Goal: Task Accomplishment & Management: Use online tool/utility

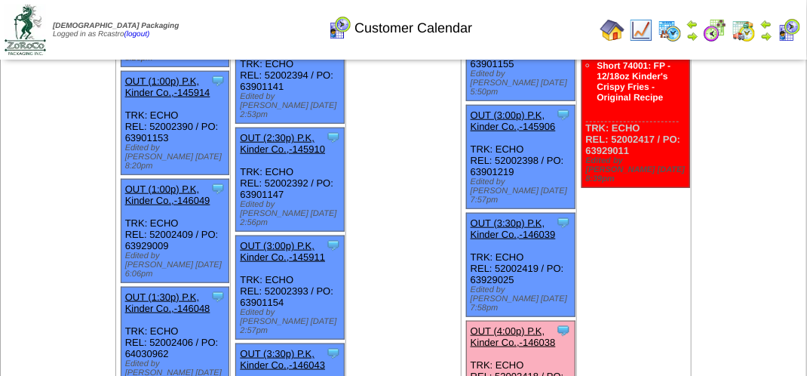
scroll to position [528, 0]
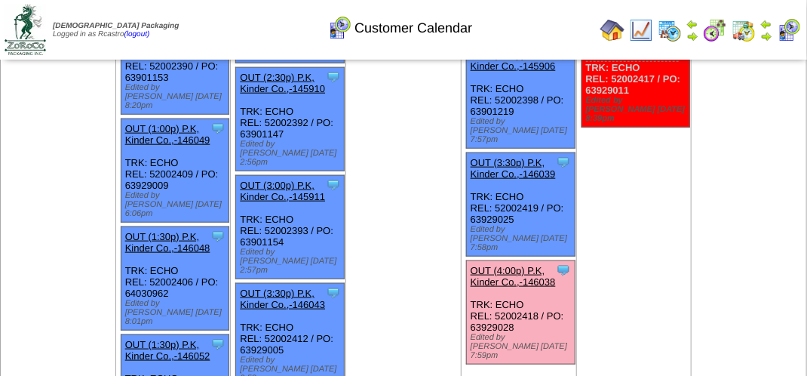
click at [519, 265] on link "OUT (4:00p) P.K, Kinder Co.,-146038" at bounding box center [513, 276] width 85 height 23
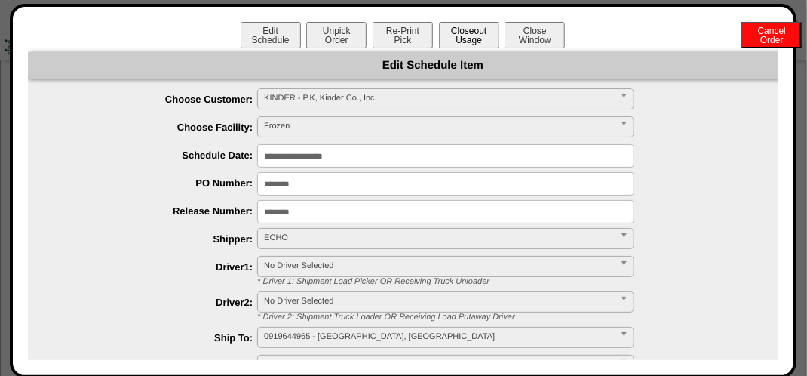
click at [471, 36] on button "Closeout Usage" at bounding box center [469, 35] width 60 height 26
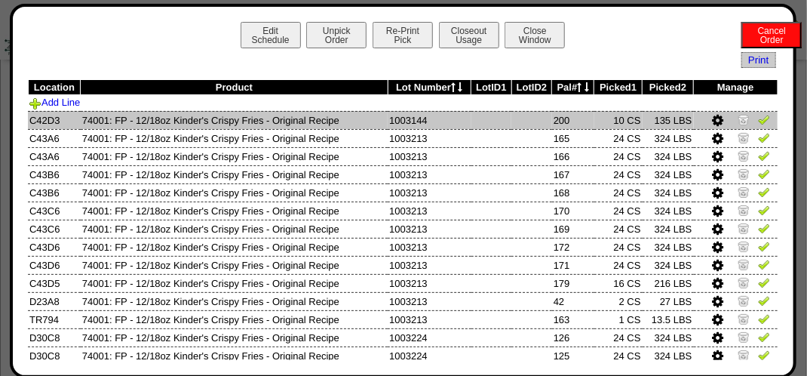
click at [738, 121] on img at bounding box center [744, 119] width 12 height 12
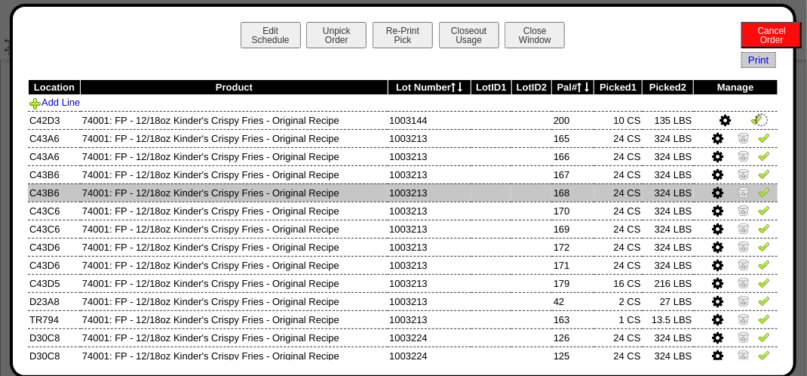
scroll to position [151, 0]
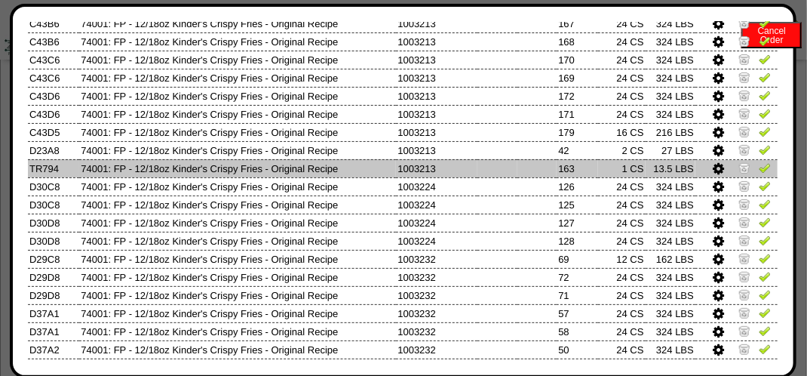
click at [739, 168] on img at bounding box center [745, 167] width 12 height 12
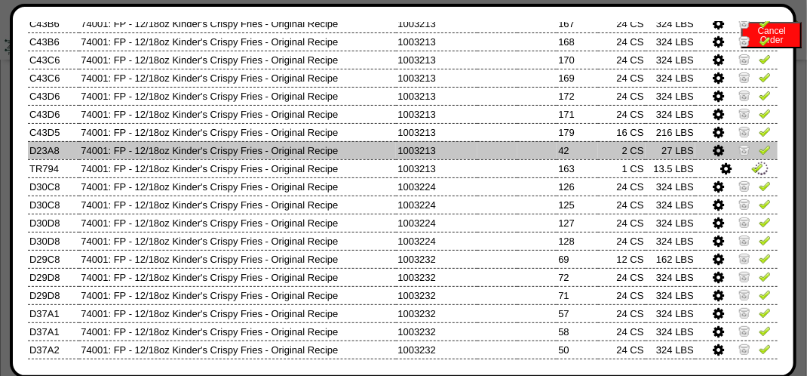
click at [739, 146] on img at bounding box center [745, 149] width 12 height 12
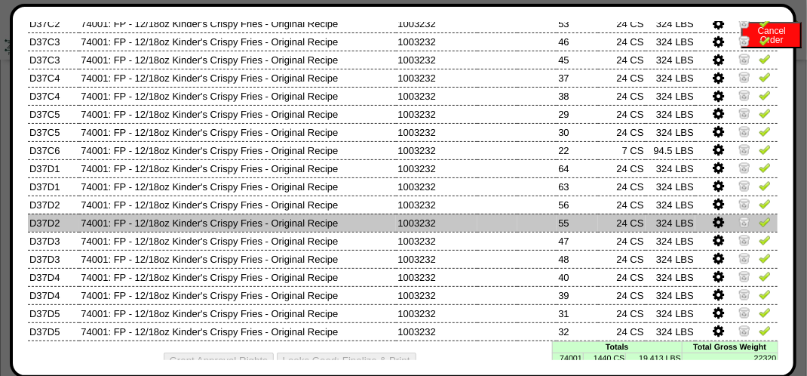
scroll to position [951, 0]
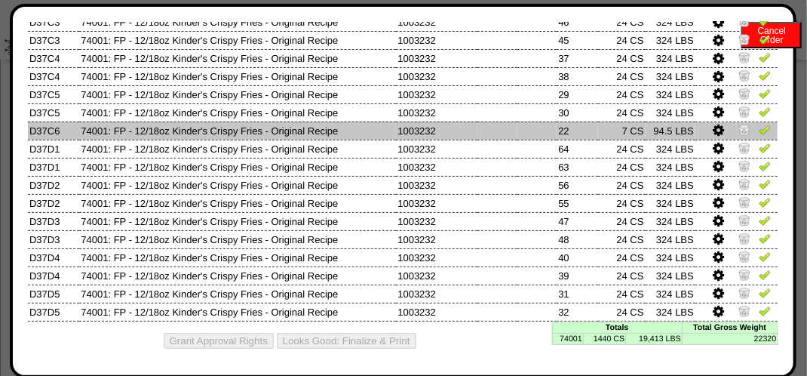
click at [714, 128] on icon at bounding box center [719, 131] width 11 height 14
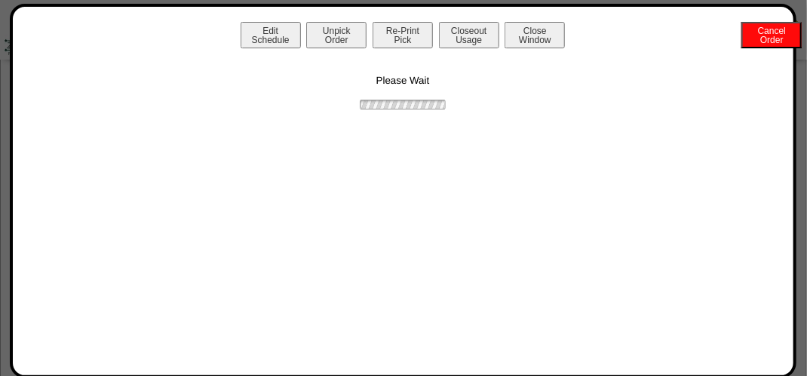
scroll to position [0, 0]
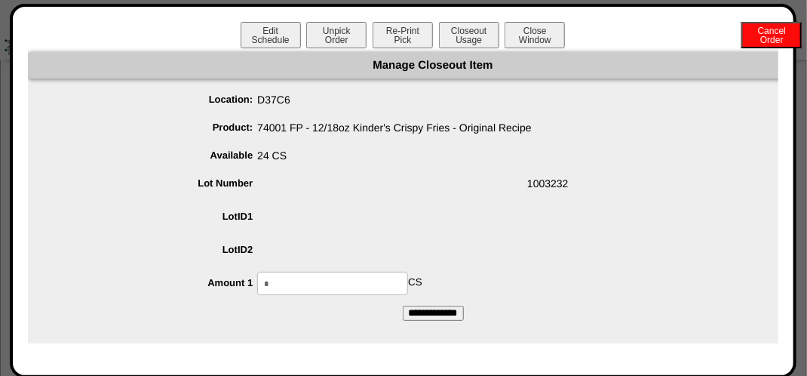
click at [327, 281] on input "*" at bounding box center [332, 283] width 151 height 23
type input "**"
click at [403, 306] on input "**********" at bounding box center [433, 313] width 61 height 15
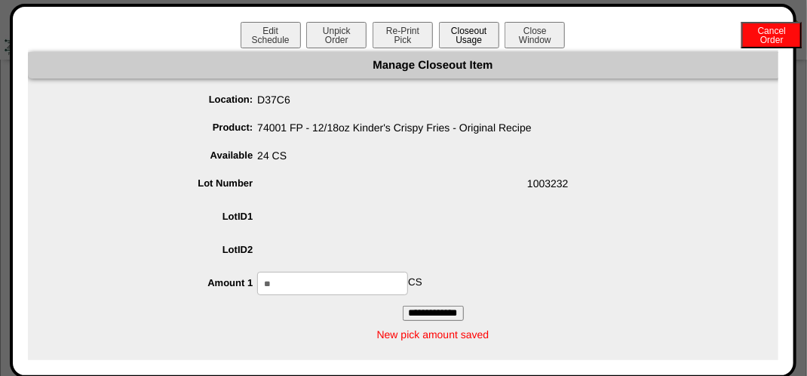
click at [453, 32] on button "Closeout Usage" at bounding box center [469, 35] width 60 height 26
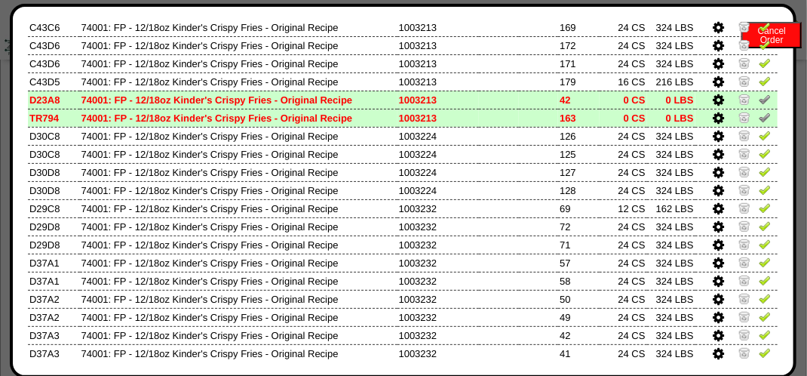
scroll to position [75, 0]
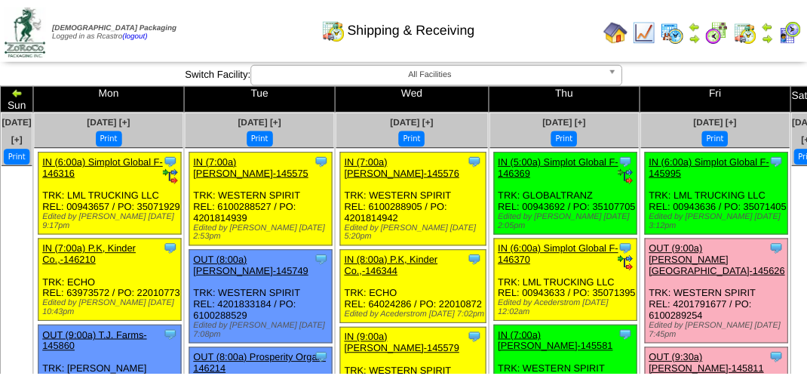
scroll to position [679, 0]
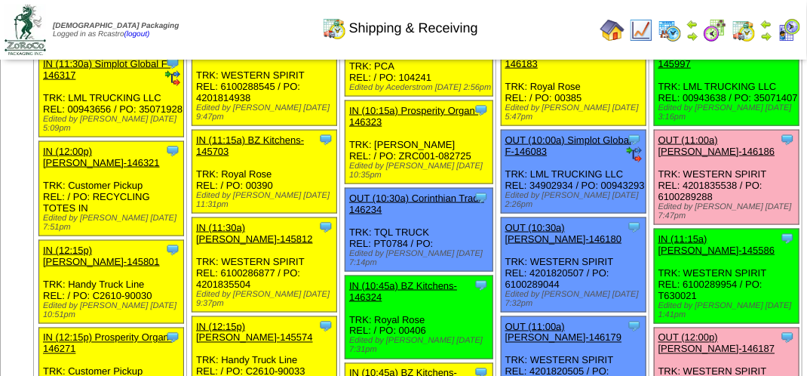
click at [647, 29] on img at bounding box center [641, 30] width 24 height 24
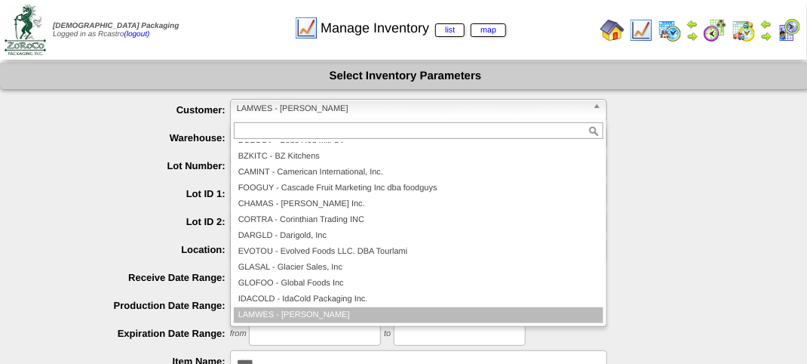
click at [416, 107] on span "LAMWES - Lamb-Weston" at bounding box center [412, 109] width 350 height 18
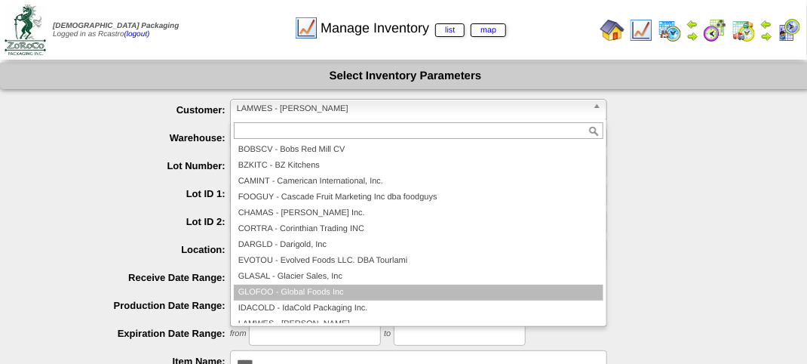
scroll to position [136, 0]
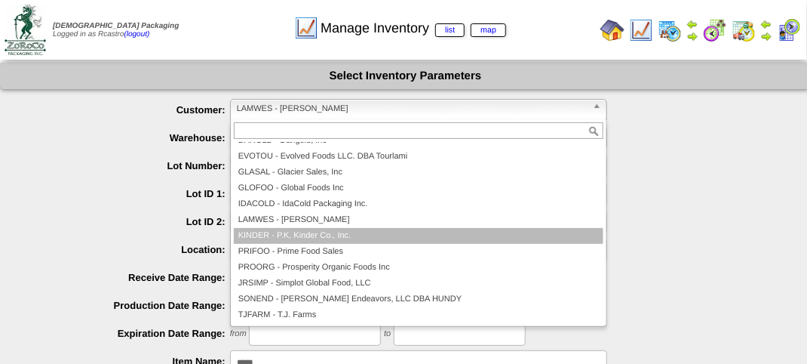
click at [366, 234] on li "KINDER - P.K, Kinder Co., Inc." at bounding box center [419, 236] width 370 height 16
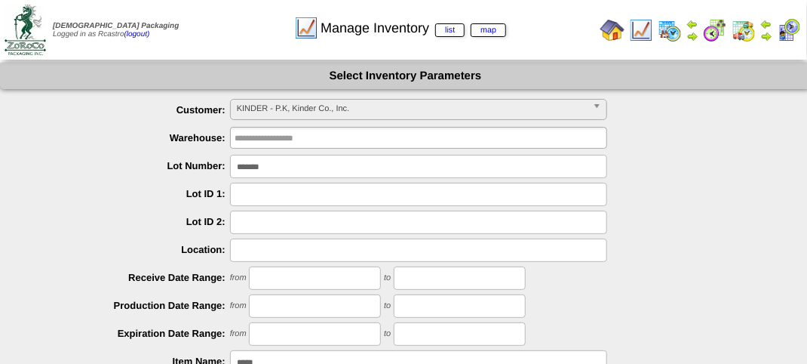
click at [314, 165] on input "*******" at bounding box center [418, 166] width 377 height 23
type input "*******"
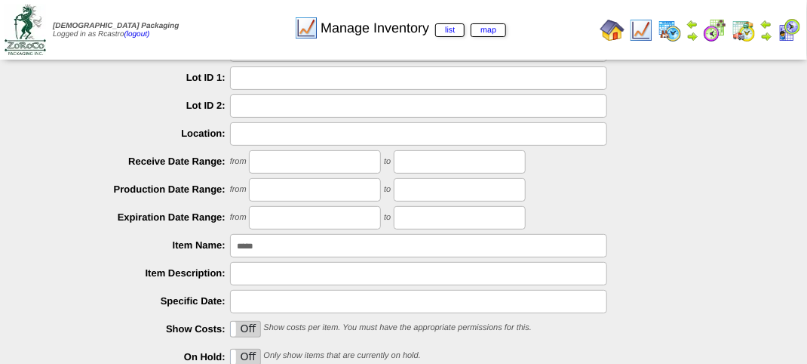
scroll to position [226, 0]
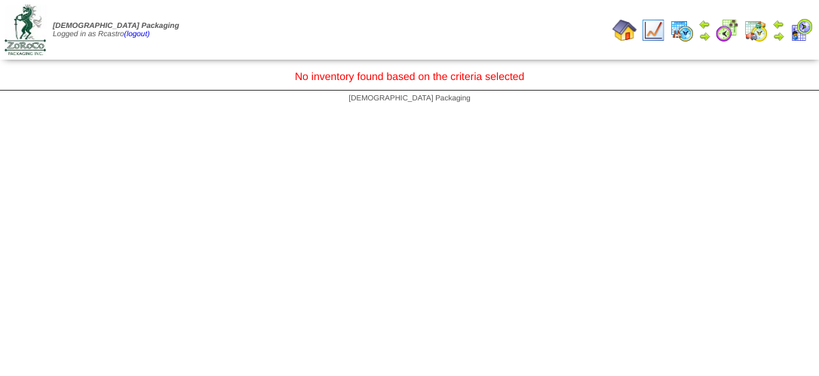
click at [272, 111] on html "[DEMOGRAPHIC_DATA] Packaging Logged in as Rcastro (logout) Print All" at bounding box center [409, 55] width 819 height 111
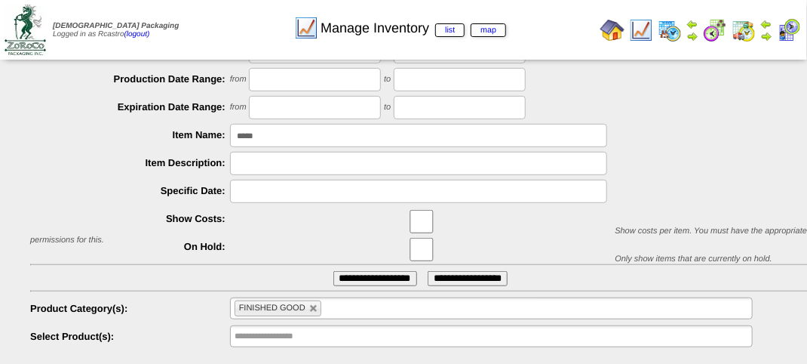
scroll to position [226, 0]
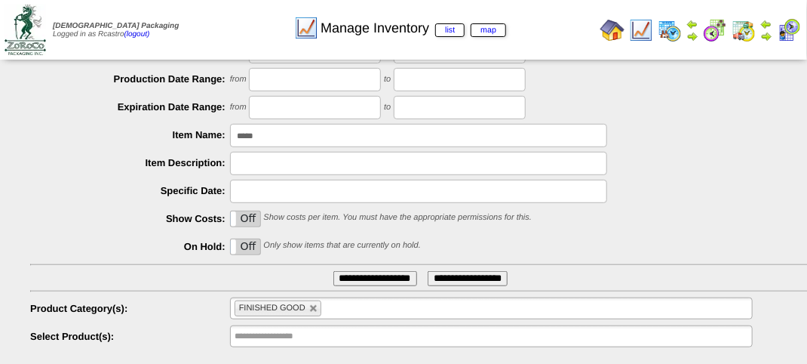
click at [309, 140] on input "*****" at bounding box center [418, 135] width 377 height 23
type input "*"
type input "*****"
click at [367, 275] on input "**********" at bounding box center [376, 278] width 84 height 15
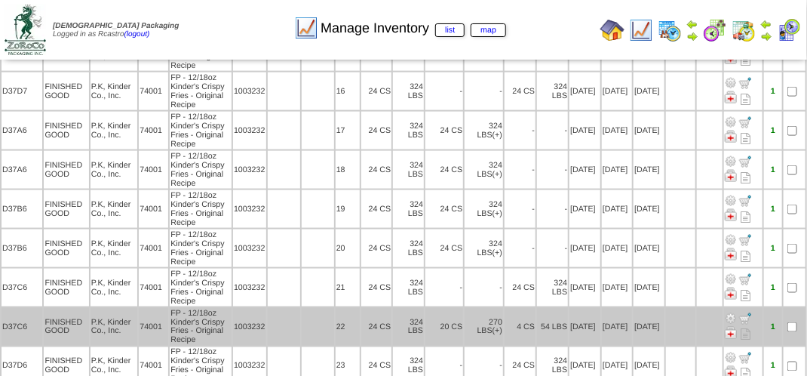
scroll to position [604, 0]
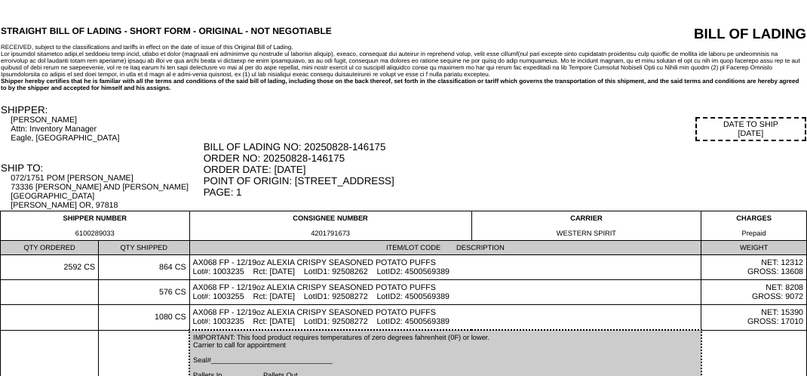
scroll to position [103, 0]
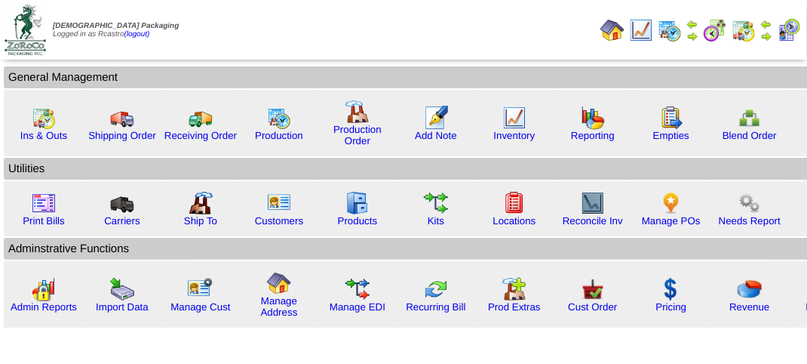
click at [781, 32] on img at bounding box center [789, 30] width 24 height 24
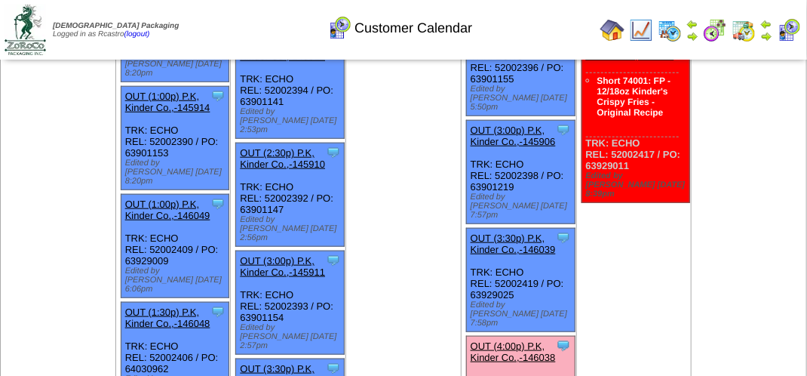
scroll to position [604, 0]
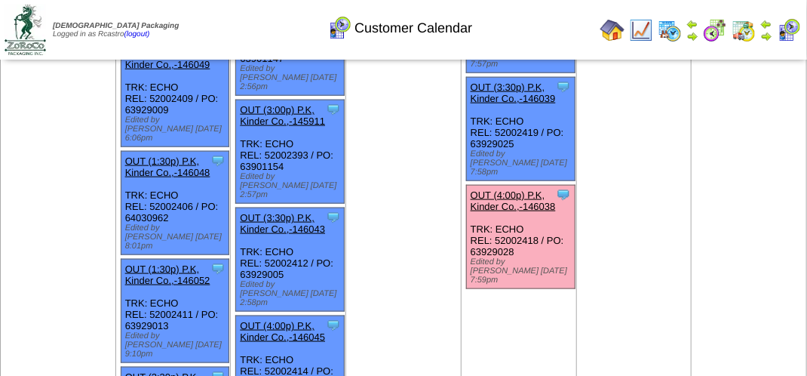
click at [518, 189] on link "OUT (4:00p) P.K, Kinder Co.,-146038" at bounding box center [513, 200] width 85 height 23
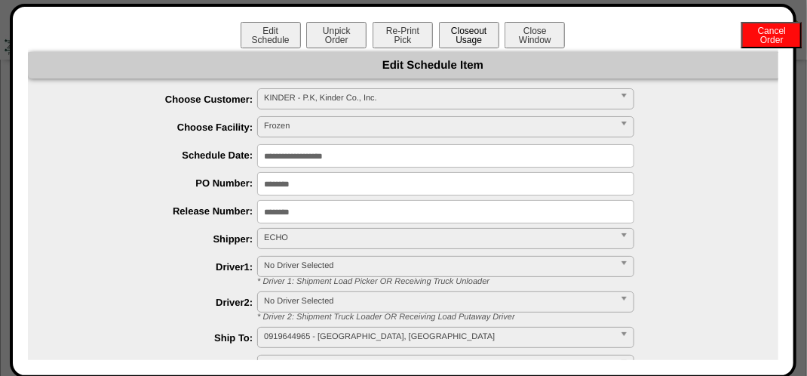
click at [468, 35] on button "Closeout Usage" at bounding box center [469, 35] width 60 height 26
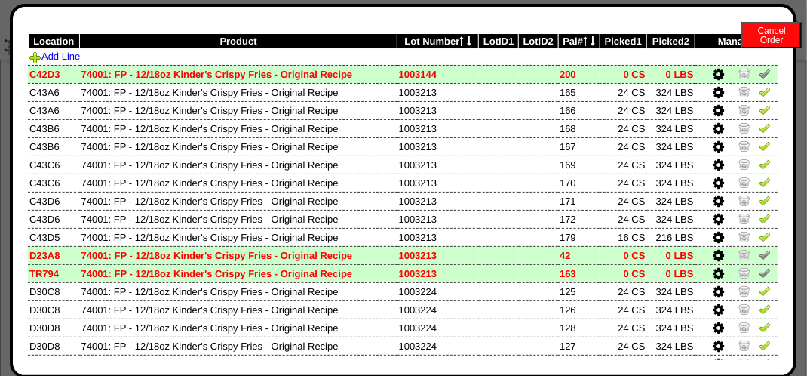
scroll to position [453, 0]
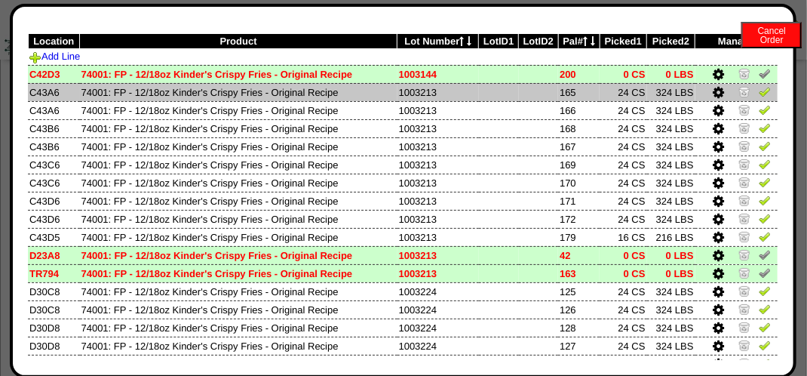
click at [759, 97] on img at bounding box center [765, 91] width 12 height 12
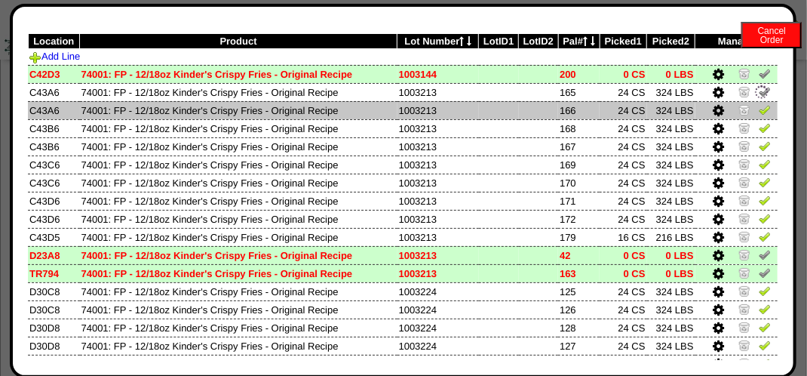
click at [759, 111] on img at bounding box center [765, 109] width 12 height 12
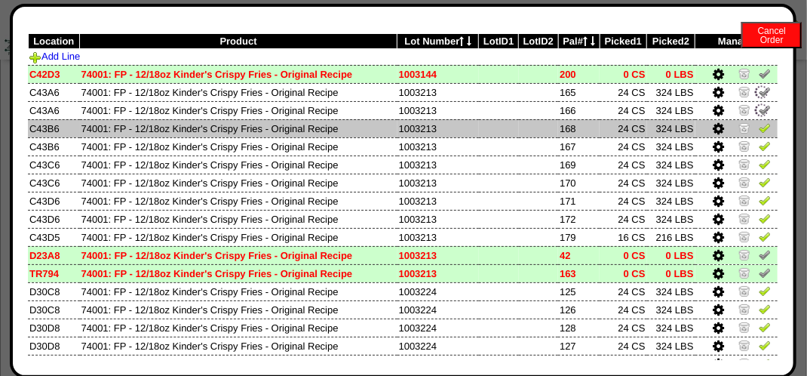
click at [759, 125] on img at bounding box center [765, 127] width 12 height 12
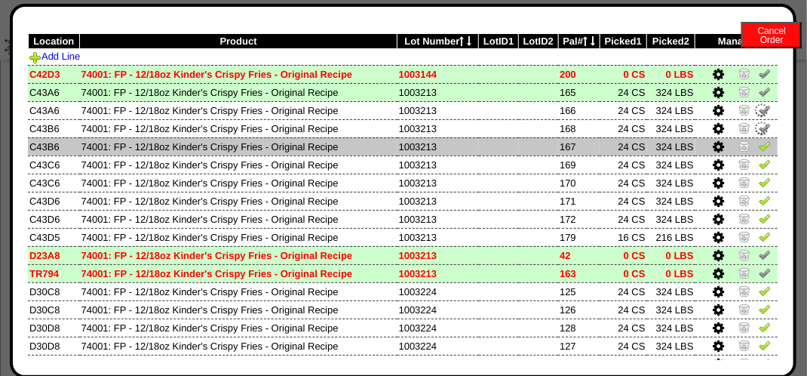
click at [759, 146] on img at bounding box center [765, 146] width 12 height 12
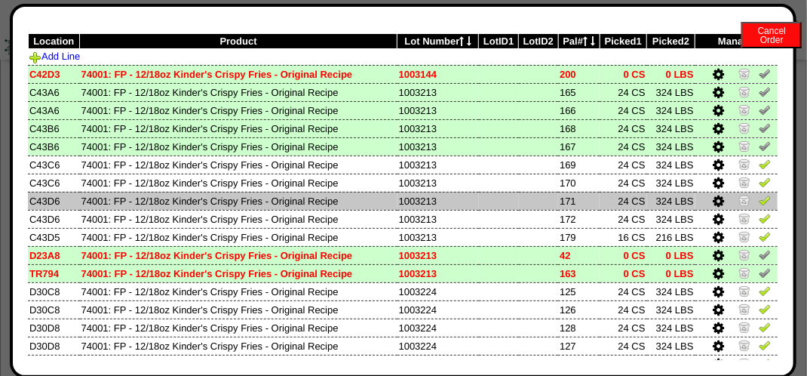
click at [759, 195] on img at bounding box center [765, 200] width 12 height 12
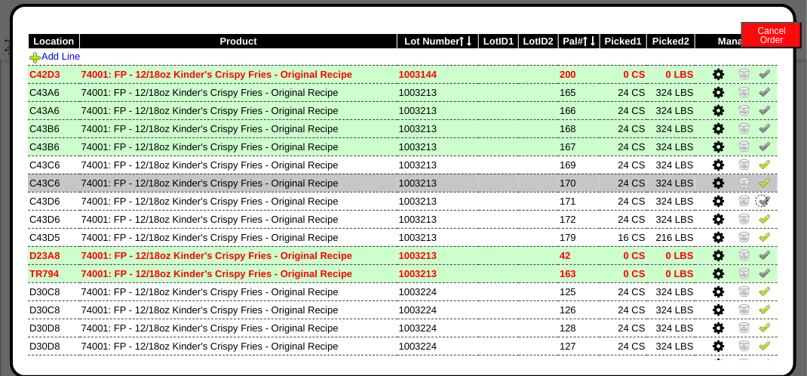
click at [759, 180] on img at bounding box center [765, 182] width 12 height 12
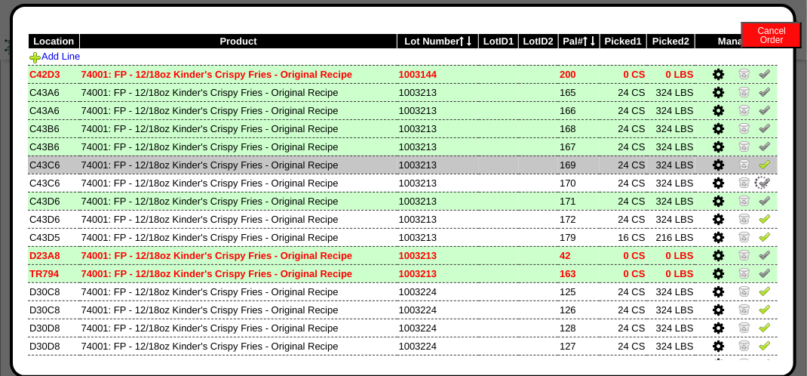
click at [759, 165] on img at bounding box center [765, 164] width 12 height 12
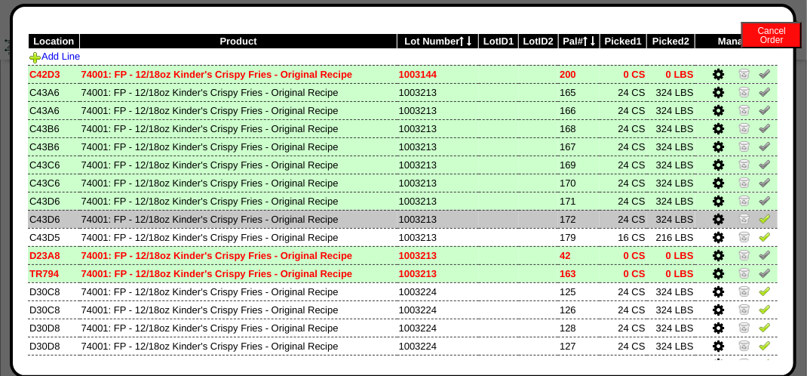
click at [759, 223] on img at bounding box center [765, 218] width 12 height 12
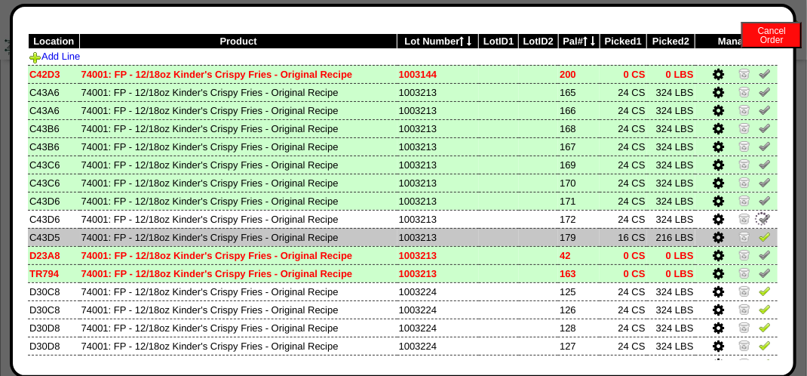
click at [759, 236] on img at bounding box center [765, 236] width 12 height 12
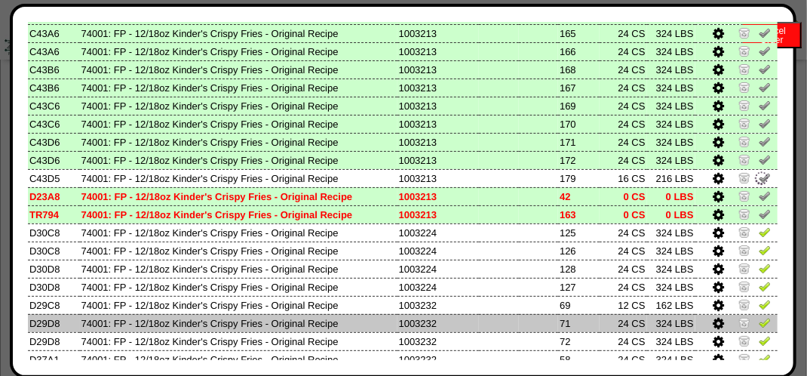
scroll to position [197, 0]
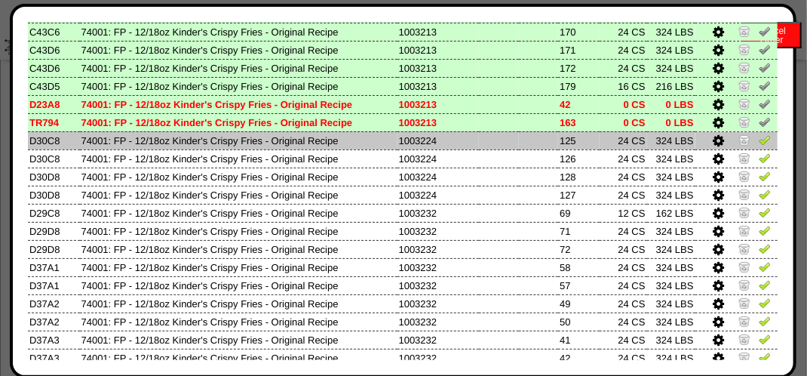
click at [759, 135] on img at bounding box center [765, 140] width 12 height 12
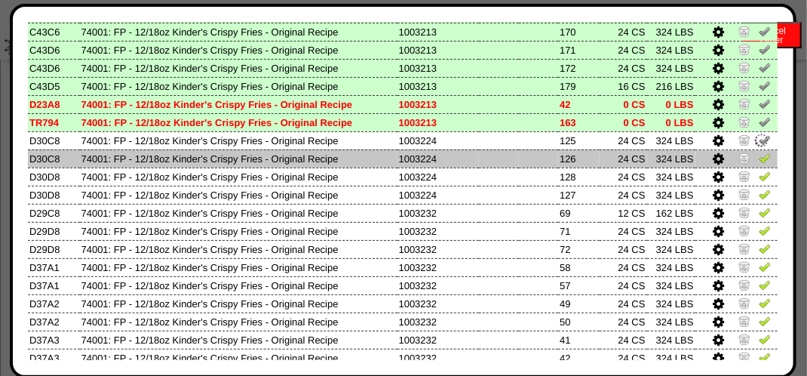
click at [759, 165] on link at bounding box center [765, 160] width 12 height 11
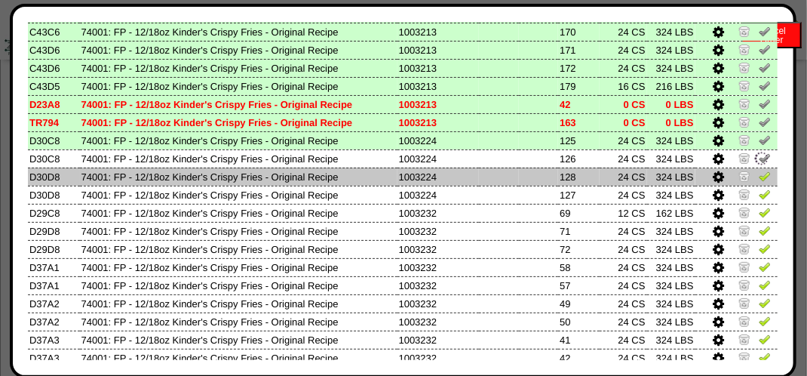
click at [759, 185] on td at bounding box center [737, 177] width 82 height 18
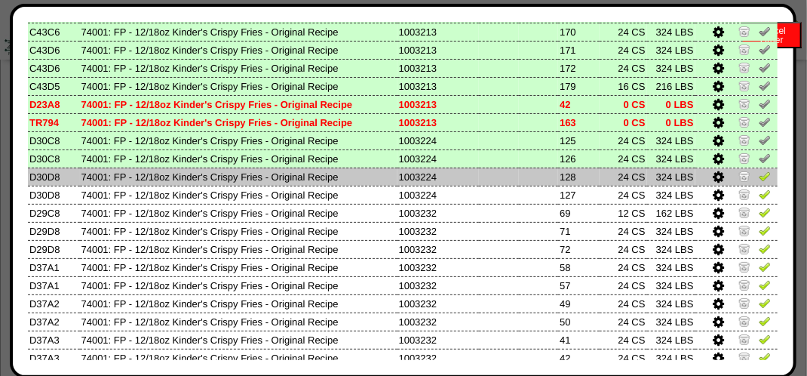
click at [759, 179] on img at bounding box center [765, 176] width 12 height 12
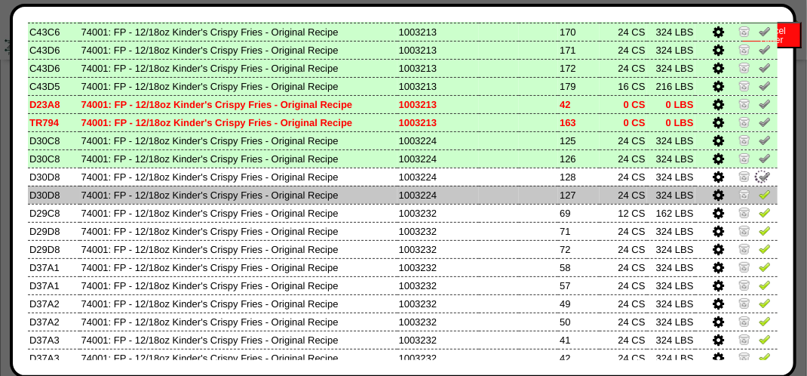
click at [759, 192] on img at bounding box center [765, 194] width 12 height 12
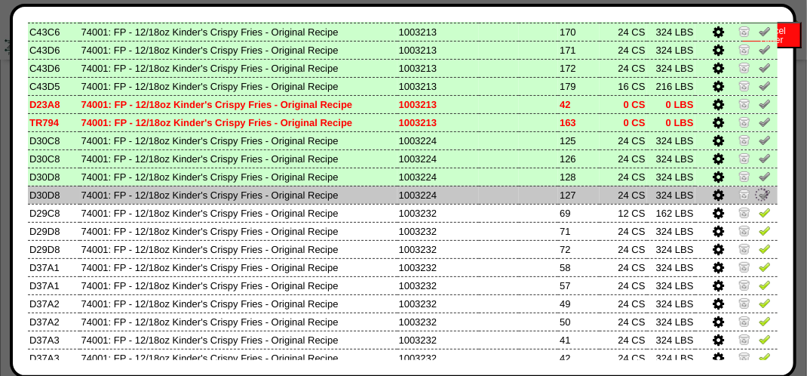
click at [754, 202] on img at bounding box center [762, 194] width 17 height 17
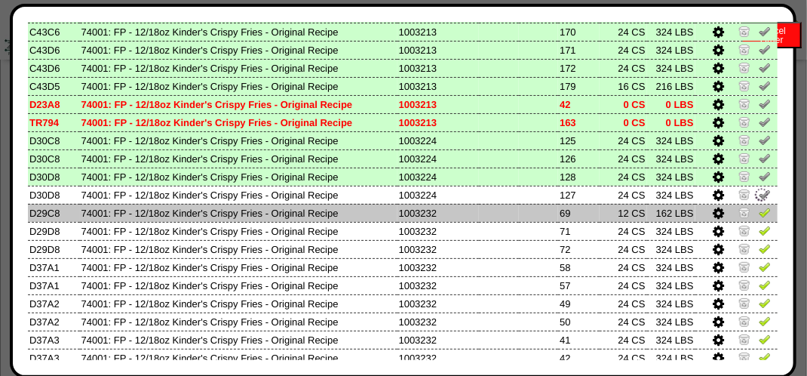
click at [759, 207] on img at bounding box center [765, 212] width 12 height 12
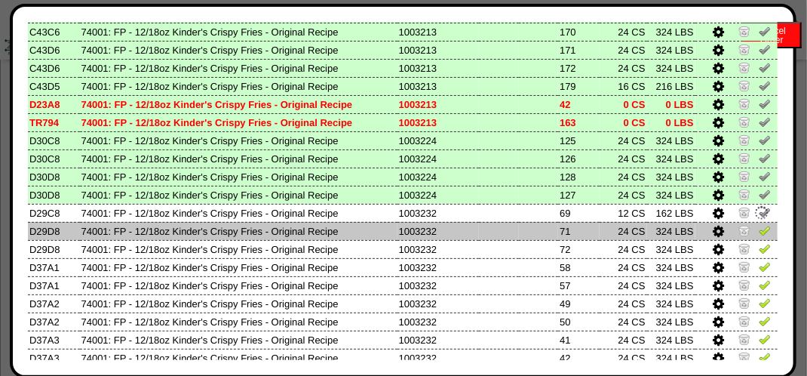
click at [759, 226] on img at bounding box center [765, 230] width 12 height 12
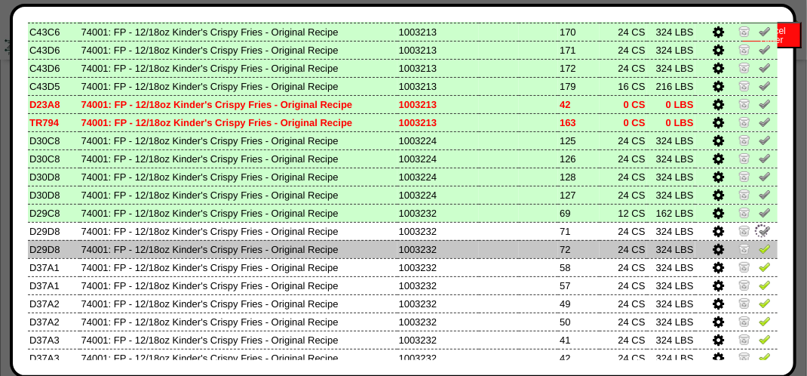
click at [759, 244] on img at bounding box center [765, 248] width 12 height 12
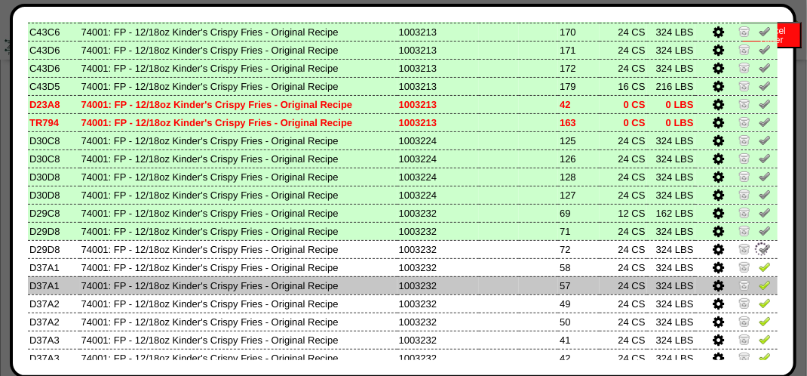
click at [746, 294] on td at bounding box center [737, 285] width 82 height 18
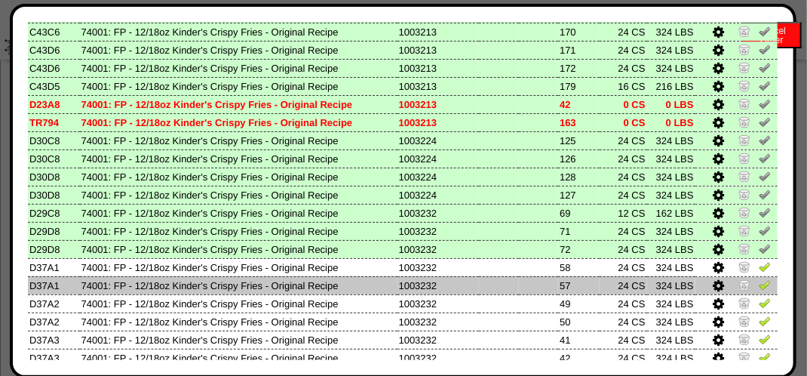
click at [759, 290] on img at bounding box center [765, 284] width 12 height 12
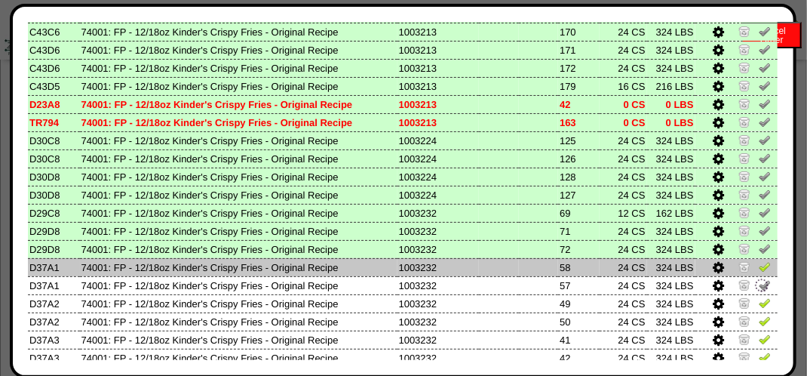
click at [759, 266] on img at bounding box center [765, 266] width 12 height 12
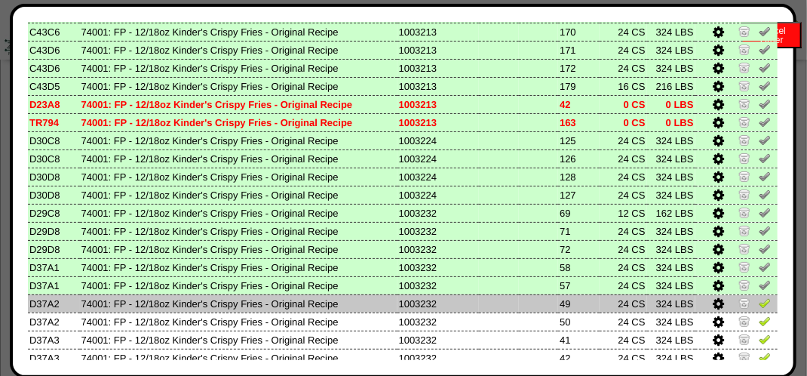
click at [759, 303] on img at bounding box center [765, 303] width 12 height 12
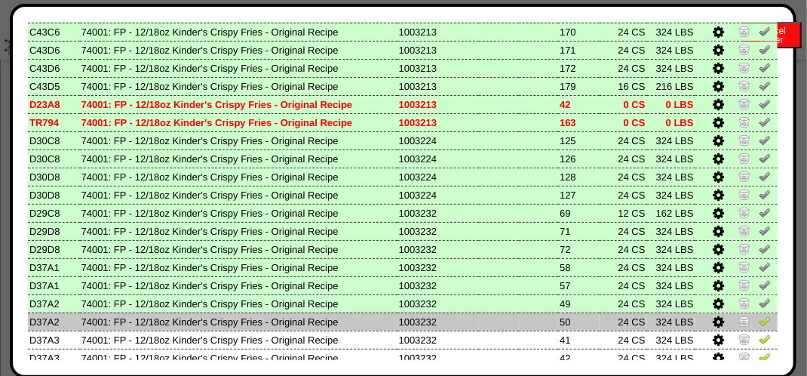
click at [759, 327] on link at bounding box center [765, 323] width 12 height 11
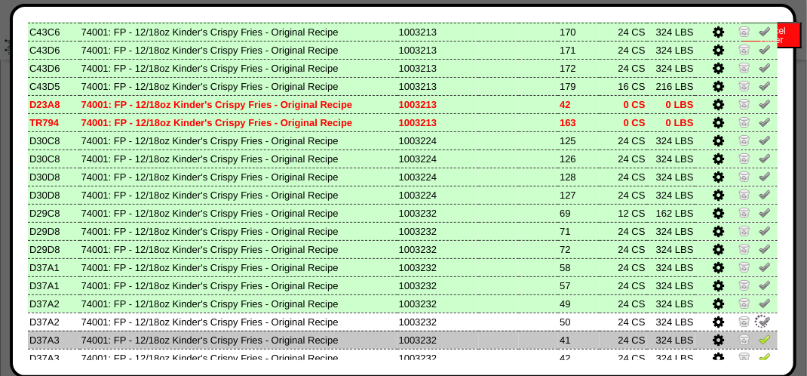
click at [759, 333] on img at bounding box center [765, 339] width 12 height 12
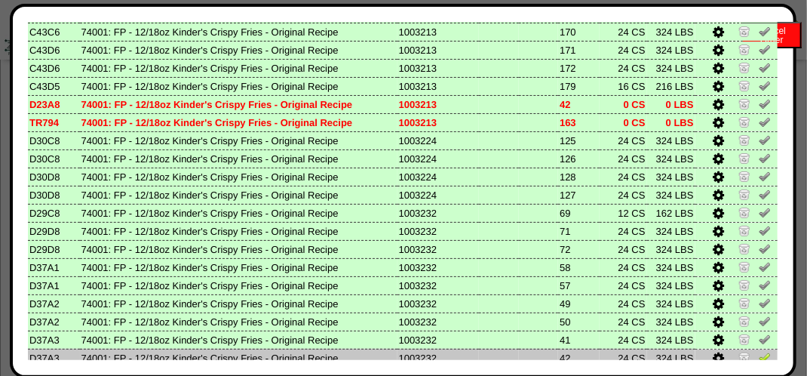
click at [759, 353] on img at bounding box center [765, 357] width 12 height 12
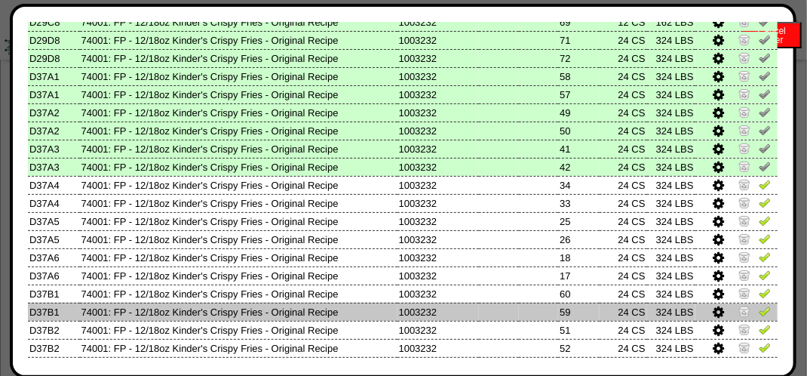
scroll to position [423, 0]
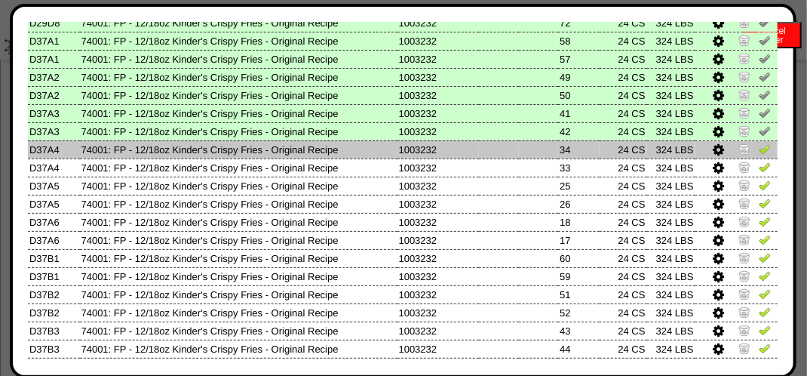
click at [759, 155] on link at bounding box center [765, 151] width 12 height 11
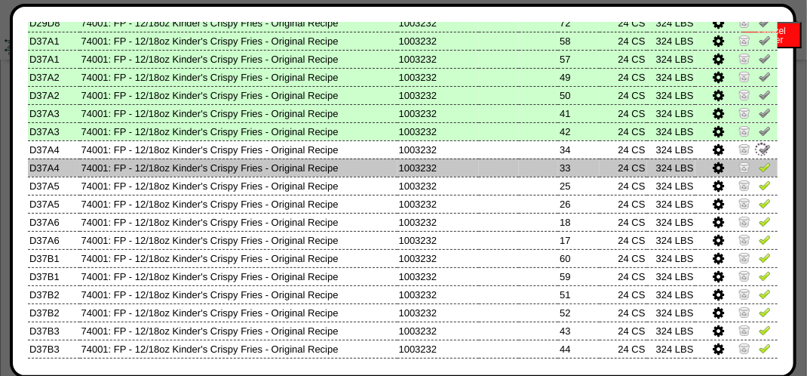
click at [759, 165] on img at bounding box center [765, 167] width 12 height 12
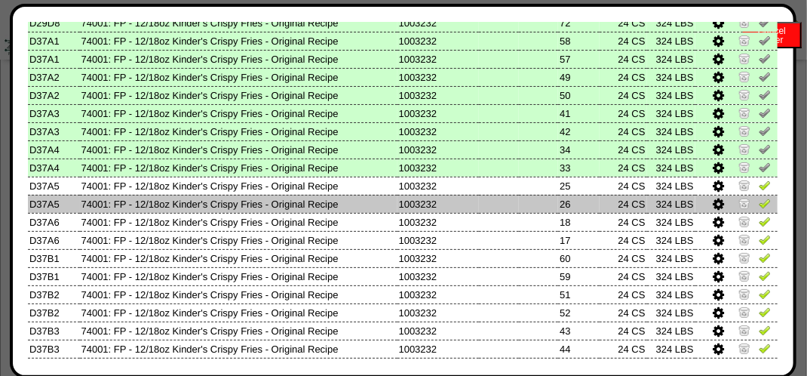
click at [759, 206] on img at bounding box center [765, 203] width 12 height 12
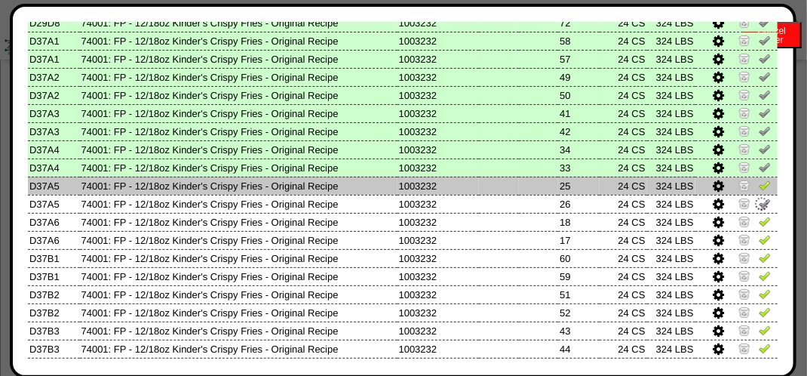
click at [759, 190] on img at bounding box center [765, 185] width 12 height 12
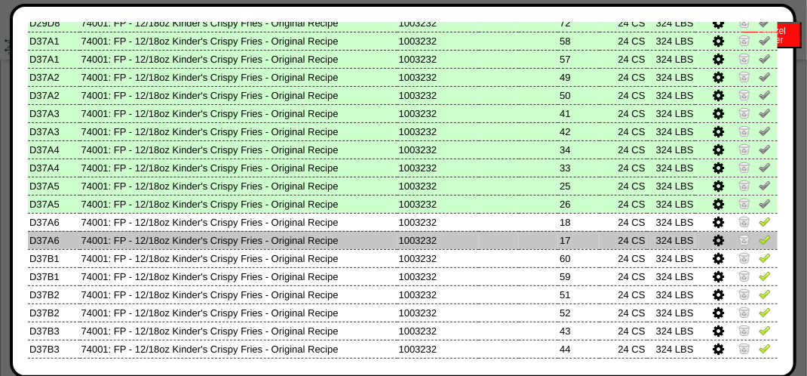
click at [755, 231] on td at bounding box center [737, 240] width 82 height 18
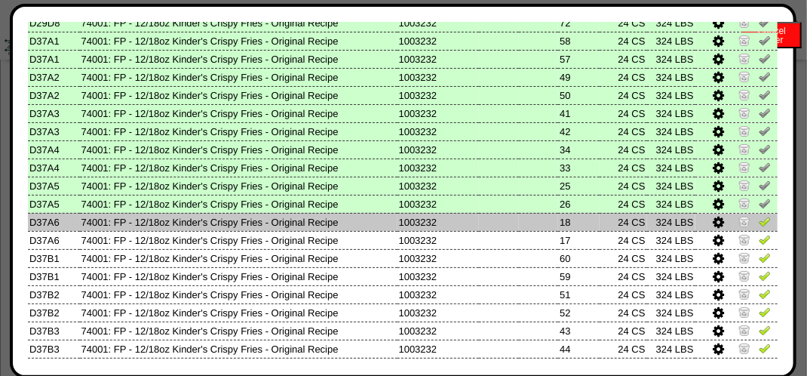
click at [759, 226] on img at bounding box center [765, 221] width 12 height 12
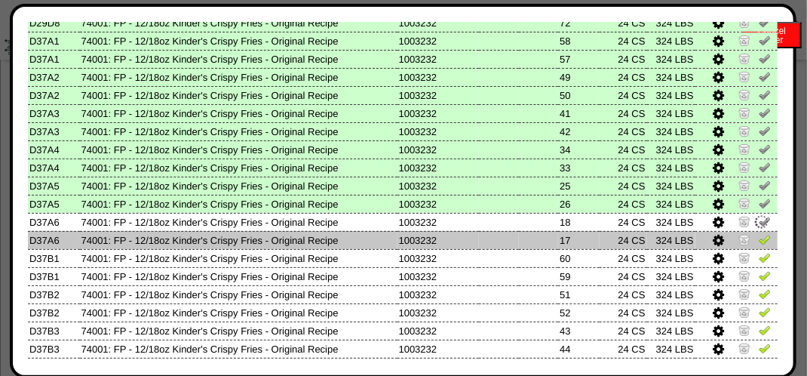
click at [759, 240] on img at bounding box center [765, 239] width 12 height 12
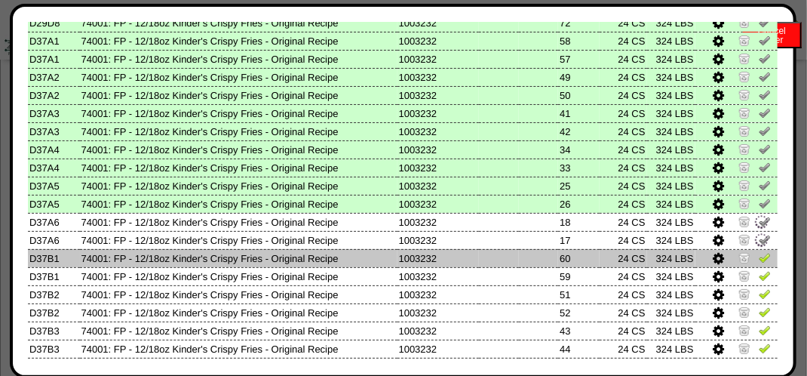
click at [759, 258] on img at bounding box center [765, 257] width 12 height 12
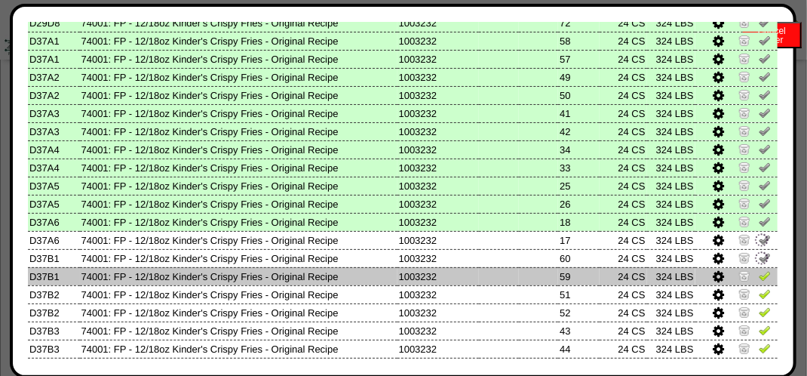
click at [759, 272] on img at bounding box center [765, 275] width 12 height 12
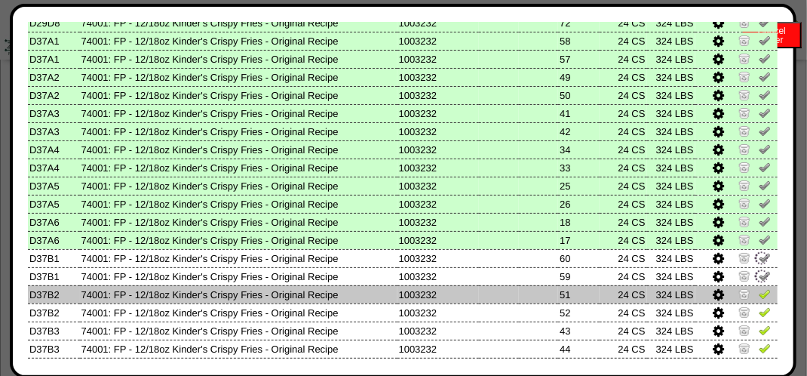
click at [759, 291] on img at bounding box center [765, 293] width 12 height 12
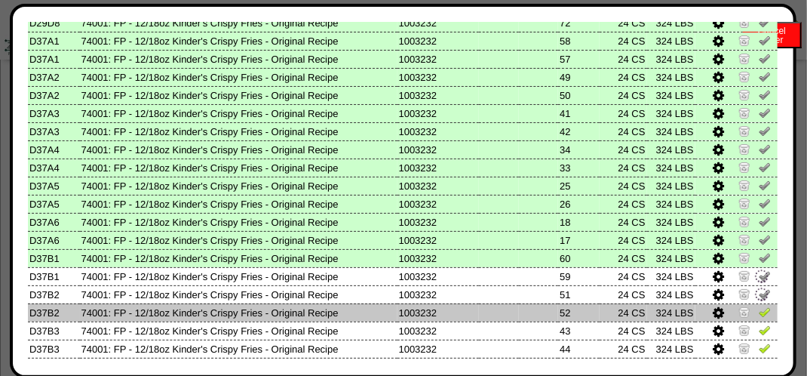
click at [759, 310] on img at bounding box center [765, 312] width 12 height 12
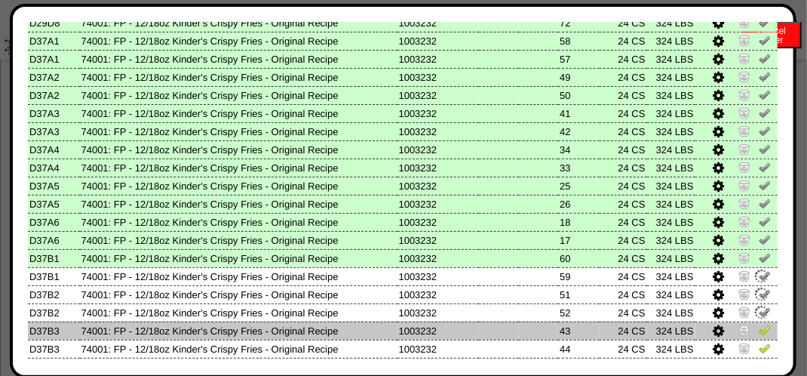
click at [759, 327] on img at bounding box center [765, 330] width 12 height 12
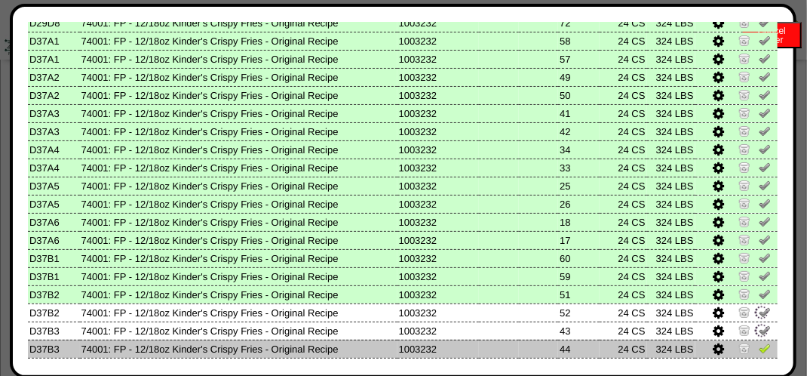
click at [759, 343] on img at bounding box center [765, 348] width 12 height 12
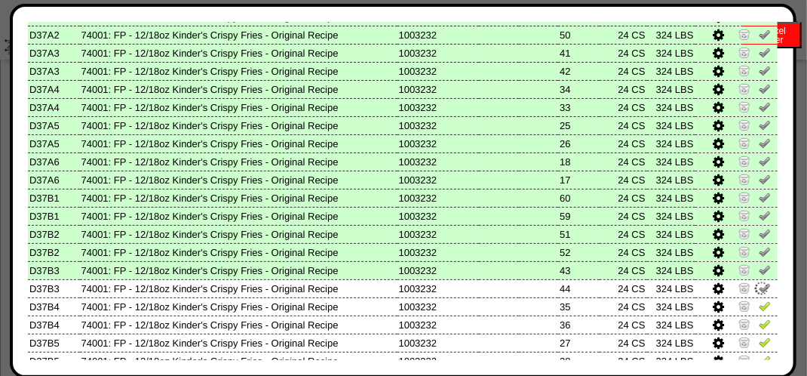
scroll to position [574, 0]
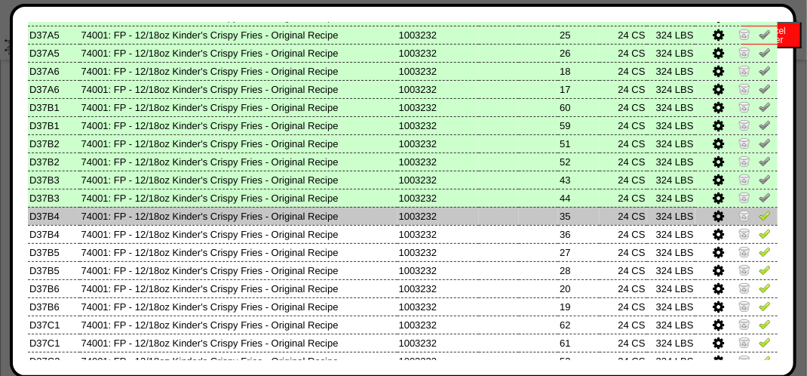
click at [759, 220] on img at bounding box center [765, 215] width 12 height 12
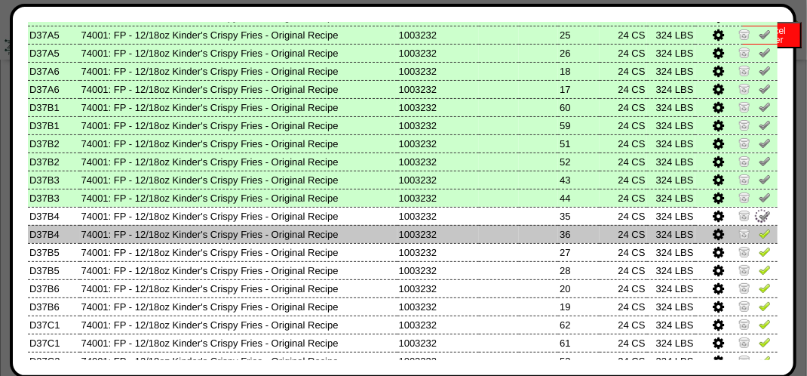
drag, startPoint x: 755, startPoint y: 229, endPoint x: 755, endPoint y: 240, distance: 10.6
click at [759, 230] on img at bounding box center [765, 233] width 12 height 12
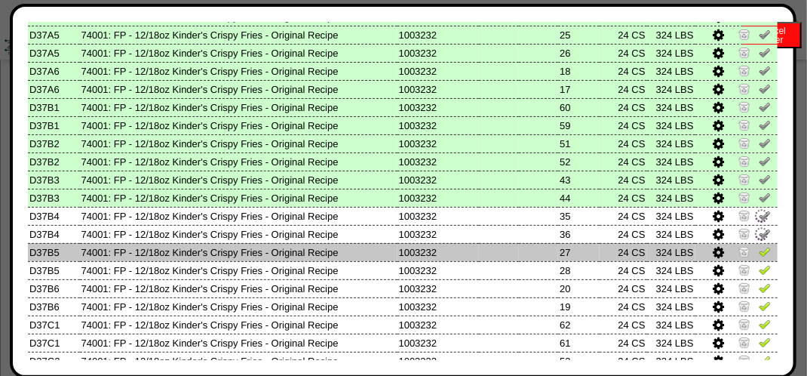
click at [759, 246] on img at bounding box center [765, 251] width 12 height 12
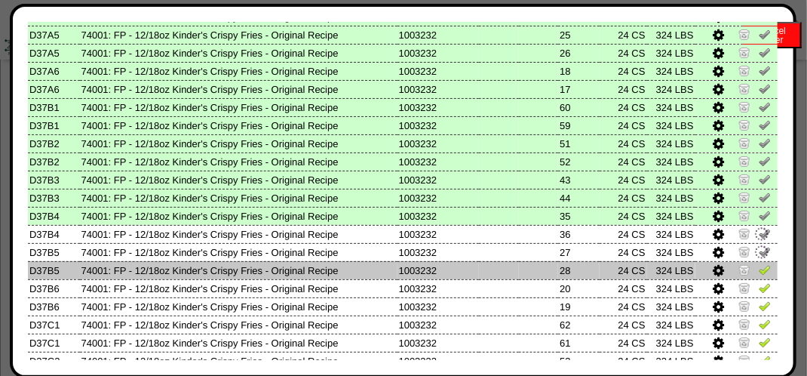
click at [759, 272] on img at bounding box center [765, 269] width 12 height 12
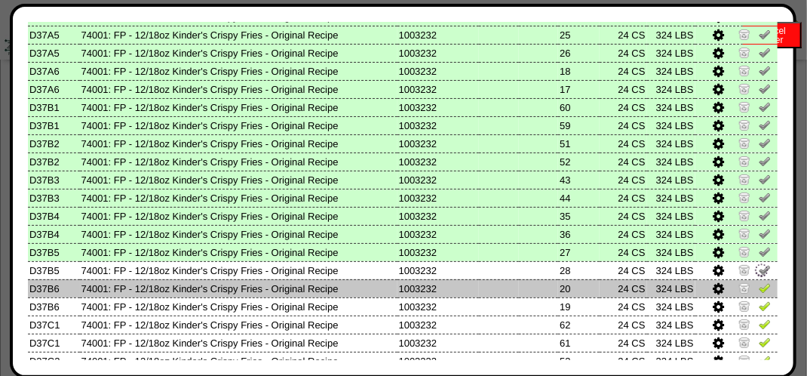
click at [751, 296] on td at bounding box center [737, 288] width 82 height 18
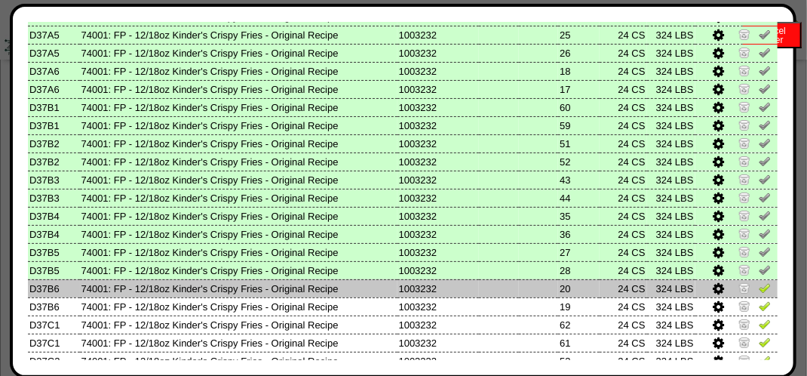
click at [761, 285] on td at bounding box center [737, 288] width 82 height 18
click at [759, 289] on img at bounding box center [765, 287] width 12 height 12
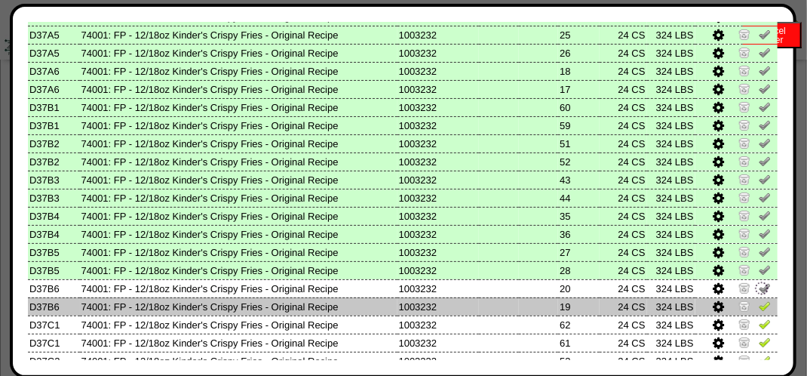
click at [759, 300] on img at bounding box center [765, 306] width 12 height 12
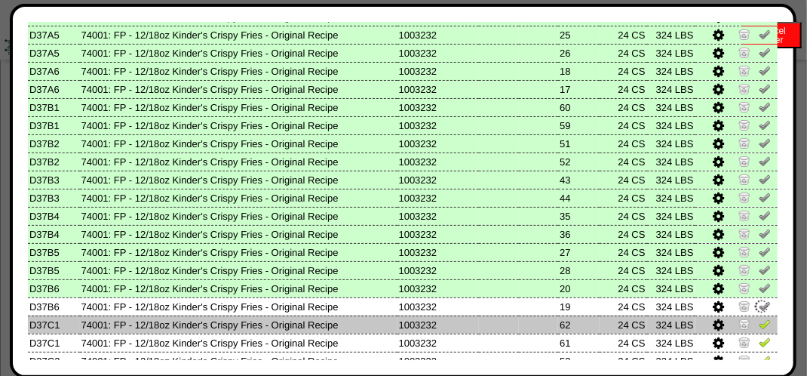
click at [759, 318] on img at bounding box center [765, 324] width 12 height 12
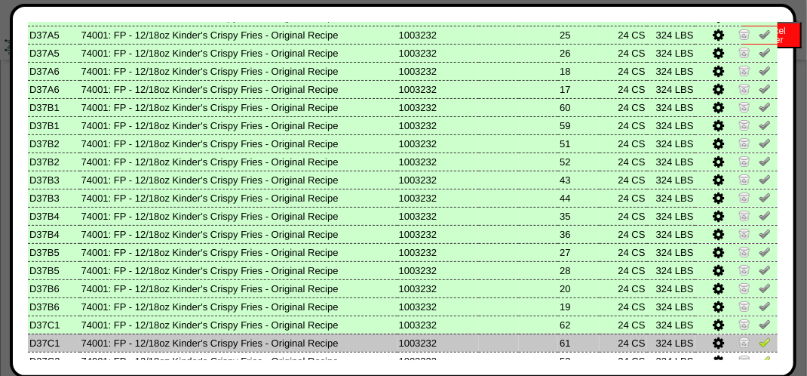
click at [759, 349] on link at bounding box center [765, 344] width 12 height 11
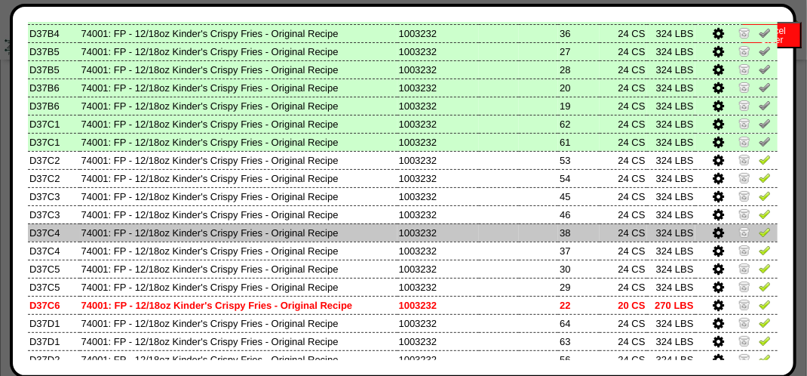
scroll to position [801, 0]
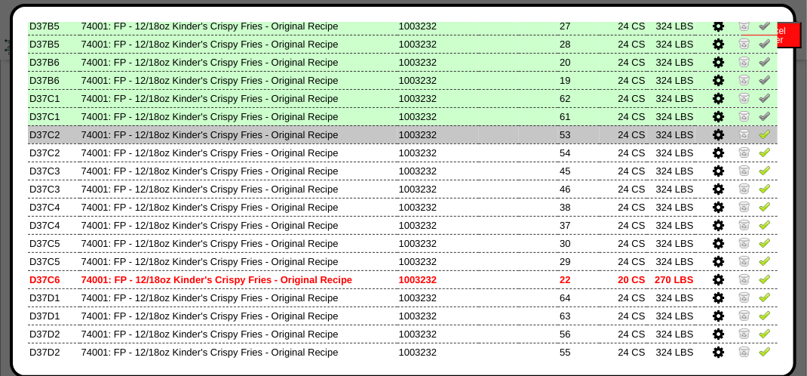
click at [759, 130] on img at bounding box center [765, 134] width 12 height 12
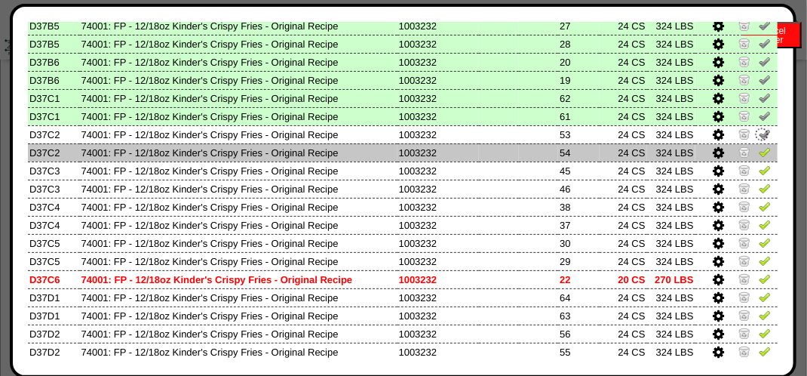
click at [759, 154] on img at bounding box center [765, 152] width 12 height 12
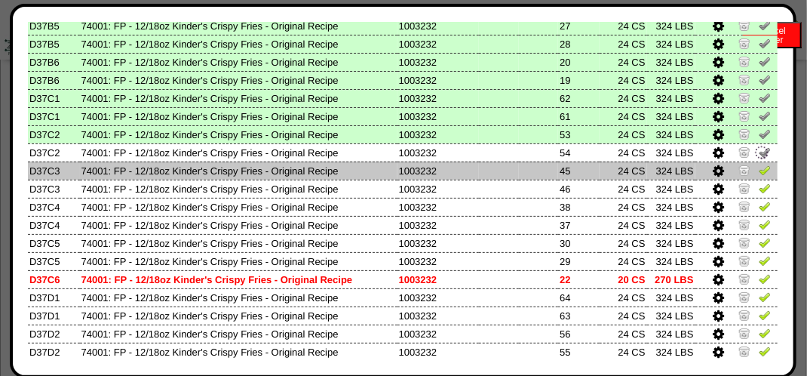
click at [759, 170] on img at bounding box center [765, 170] width 12 height 12
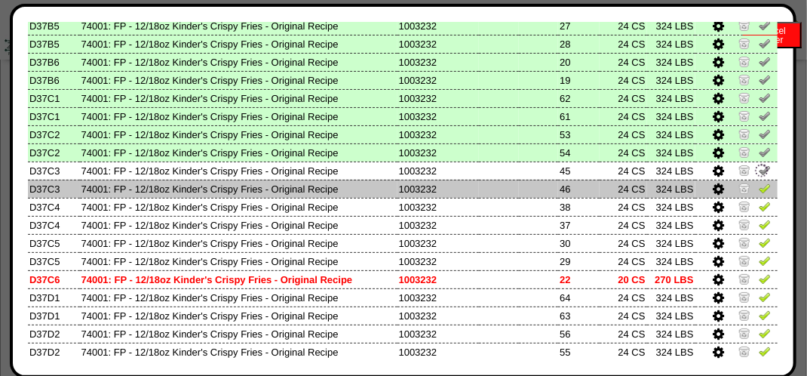
click at [759, 192] on img at bounding box center [765, 188] width 12 height 12
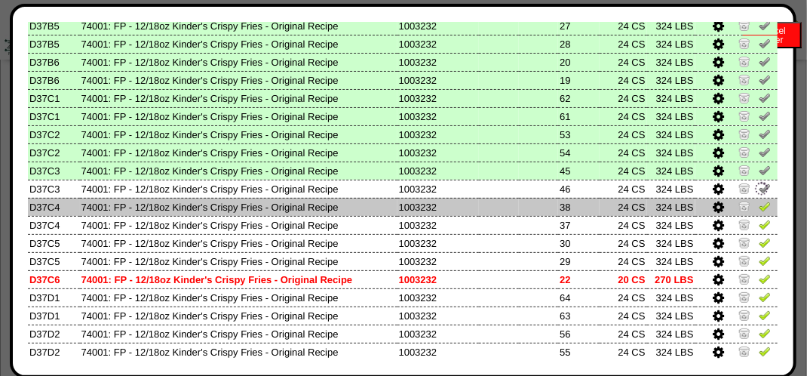
click at [759, 211] on img at bounding box center [765, 206] width 12 height 12
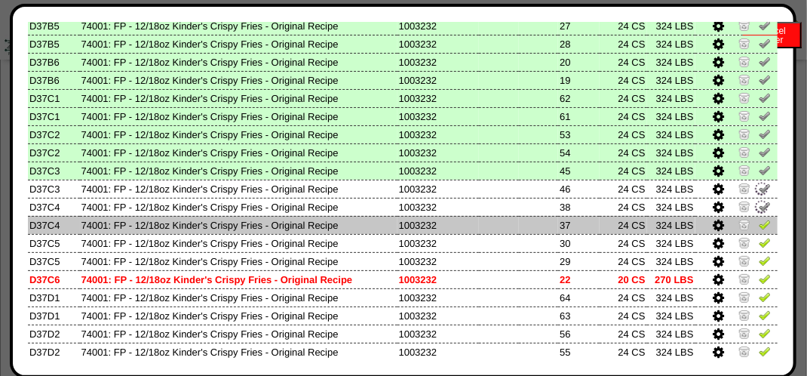
click at [759, 231] on link at bounding box center [765, 226] width 12 height 11
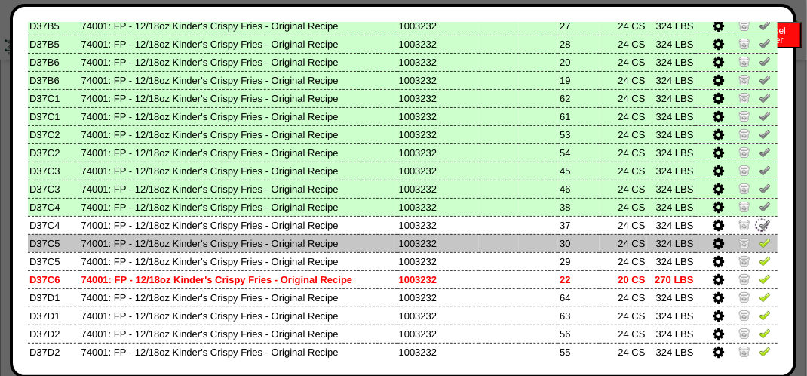
click at [759, 243] on img at bounding box center [765, 242] width 12 height 12
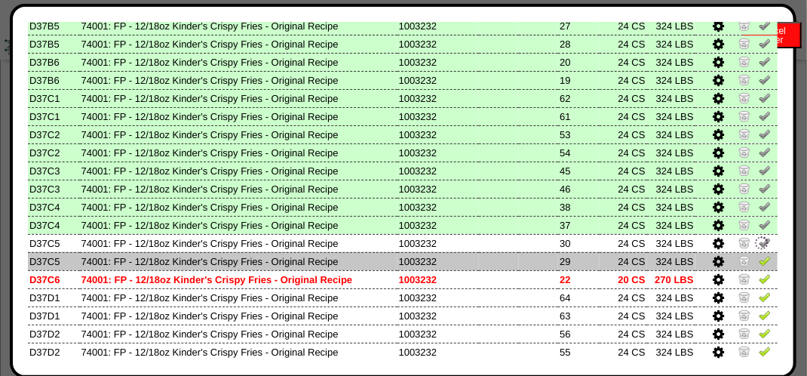
click at [759, 258] on img at bounding box center [765, 260] width 12 height 12
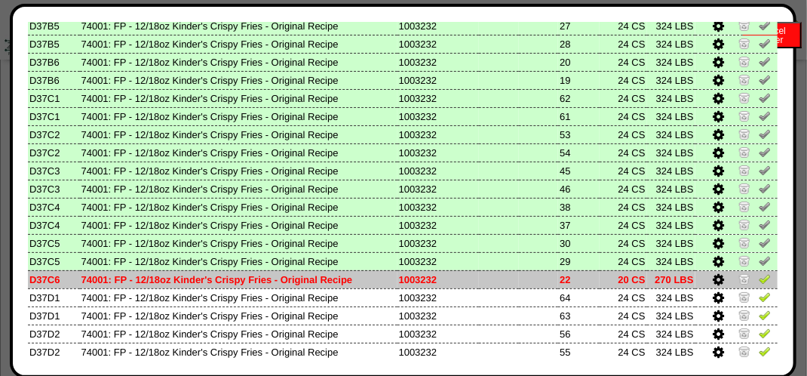
click at [752, 272] on td at bounding box center [737, 279] width 82 height 18
click at [759, 274] on img at bounding box center [765, 278] width 12 height 12
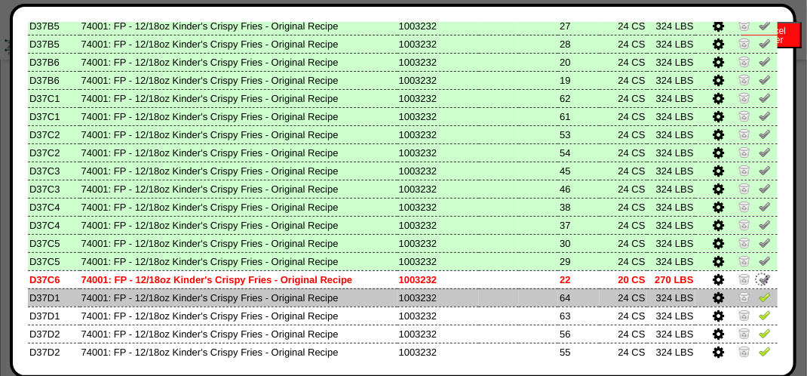
click at [759, 300] on img at bounding box center [765, 296] width 12 height 12
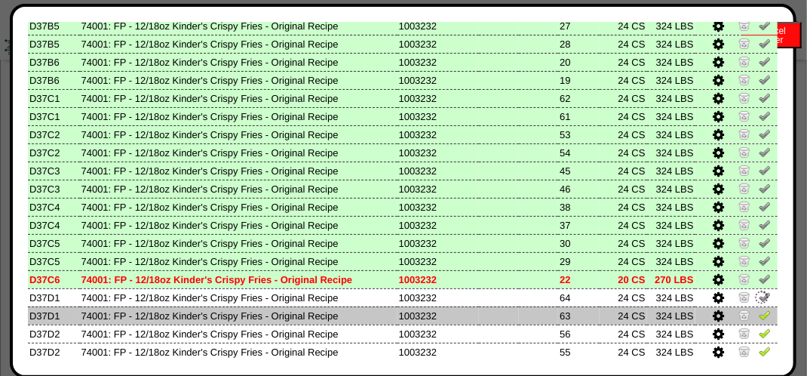
click at [759, 312] on img at bounding box center [765, 315] width 12 height 12
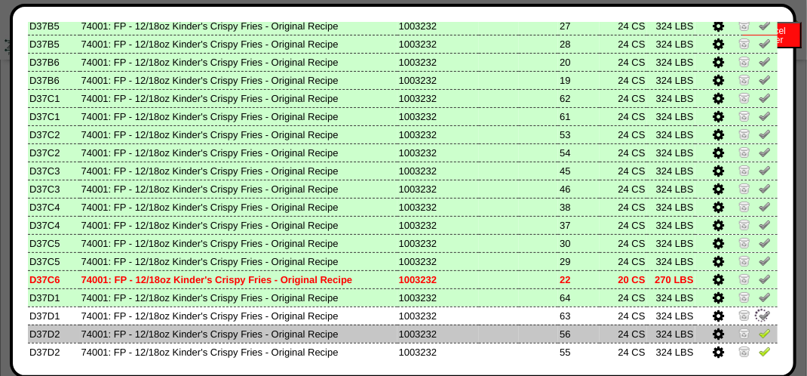
click at [759, 334] on img at bounding box center [765, 333] width 12 height 12
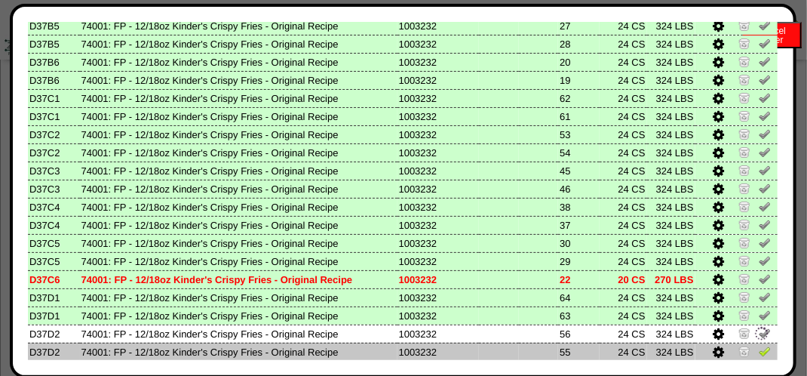
click at [759, 345] on img at bounding box center [765, 351] width 12 height 12
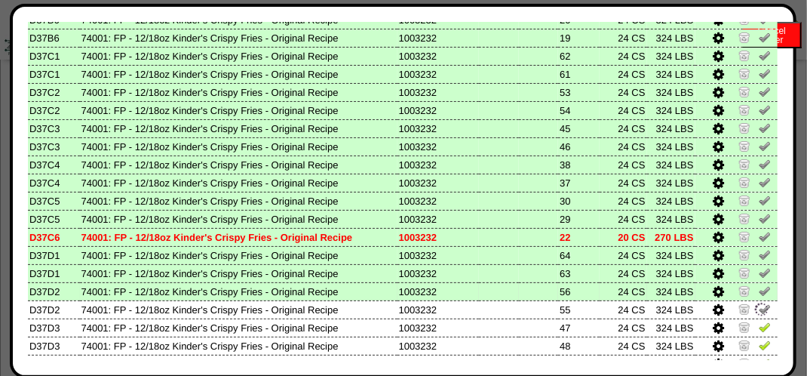
scroll to position [951, 0]
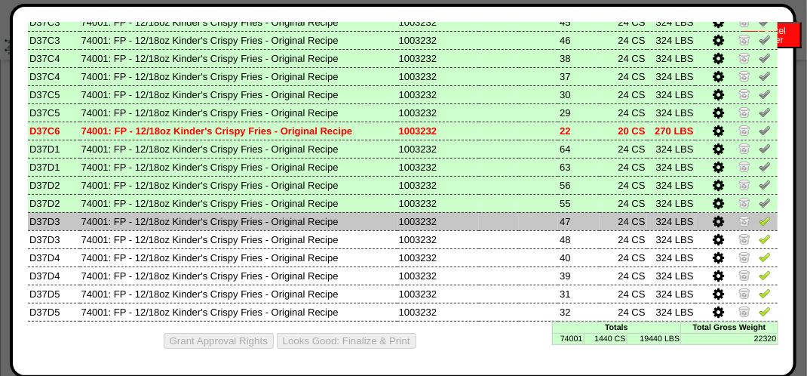
click at [759, 218] on img at bounding box center [765, 220] width 12 height 12
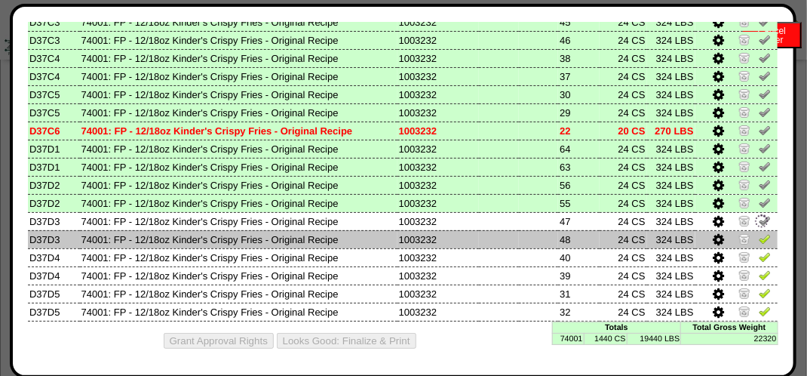
click at [752, 230] on td at bounding box center [737, 239] width 82 height 18
click at [759, 237] on img at bounding box center [765, 238] width 12 height 12
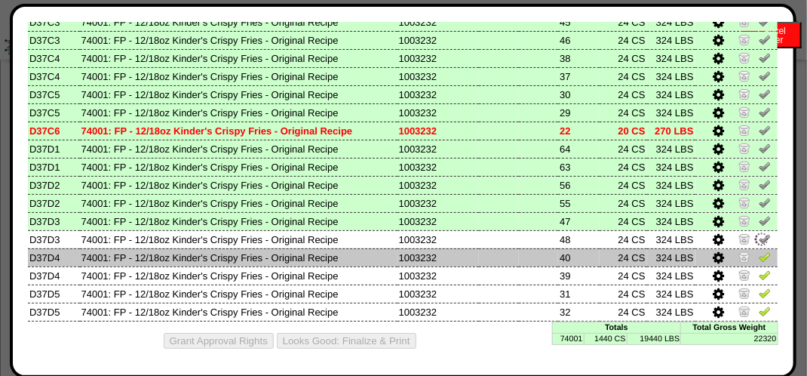
click at [759, 251] on img at bounding box center [765, 257] width 12 height 12
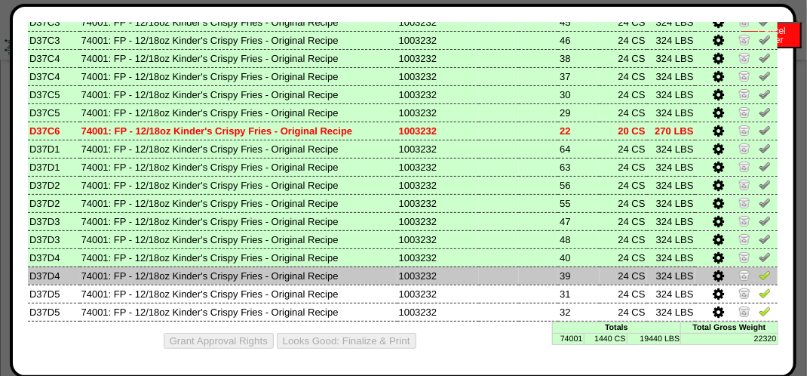
click at [759, 277] on img at bounding box center [765, 275] width 12 height 12
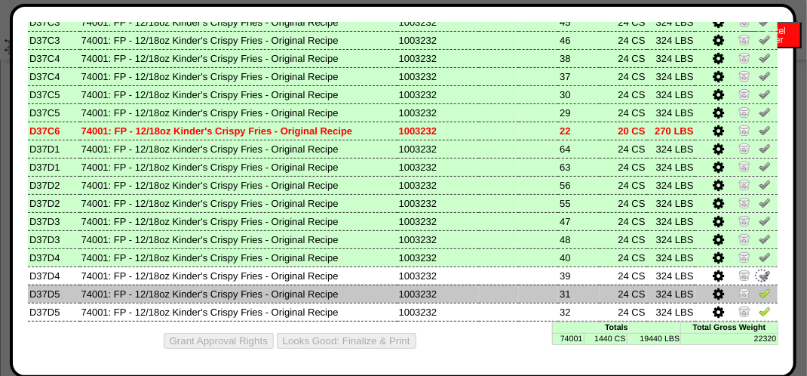
drag, startPoint x: 753, startPoint y: 286, endPoint x: 752, endPoint y: 299, distance: 12.8
click at [759, 288] on img at bounding box center [765, 293] width 12 height 12
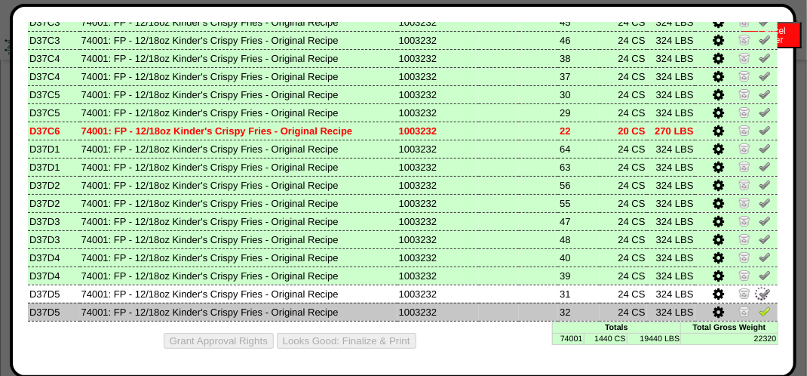
click at [759, 309] on img at bounding box center [765, 311] width 12 height 12
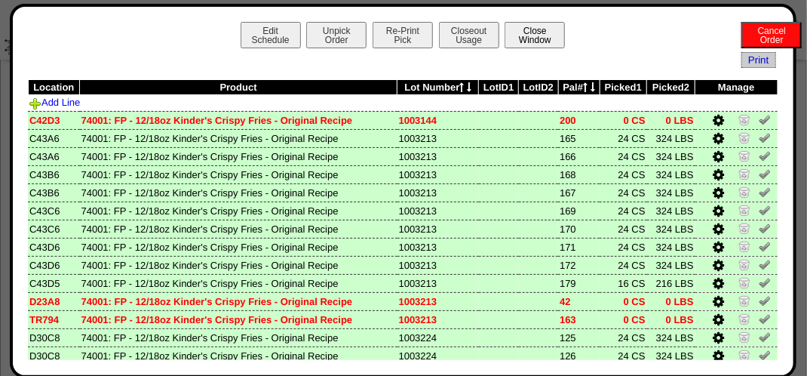
scroll to position [604, 0]
click at [456, 46] on button "Closeout Usage" at bounding box center [469, 35] width 60 height 26
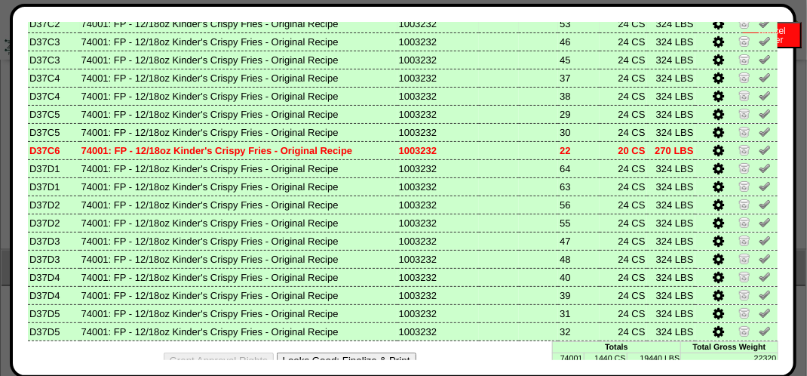
scroll to position [951, 0]
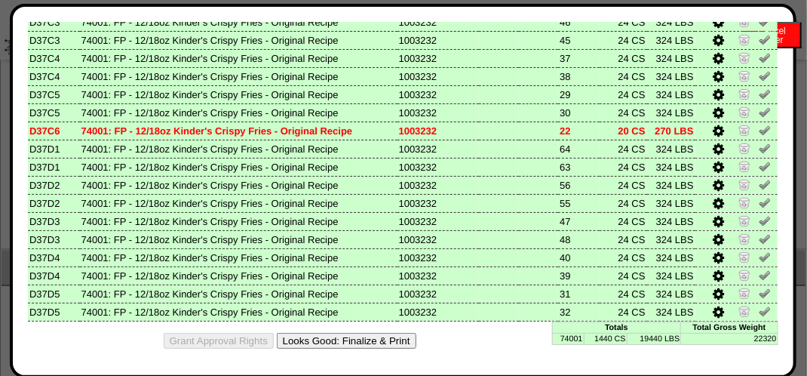
click at [367, 337] on button "Looks Good: Finalize & Print" at bounding box center [347, 341] width 140 height 16
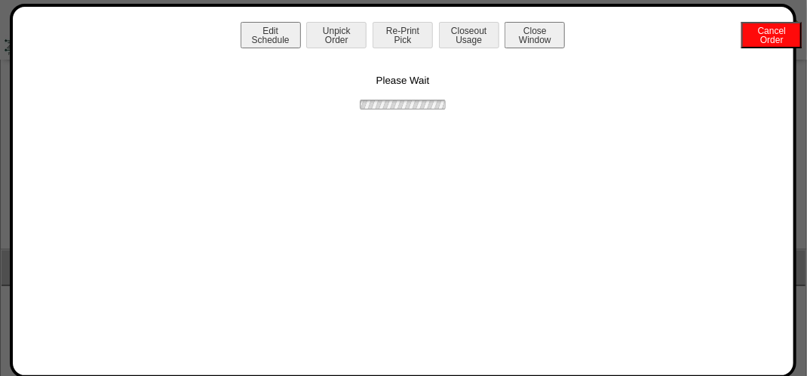
scroll to position [0, 0]
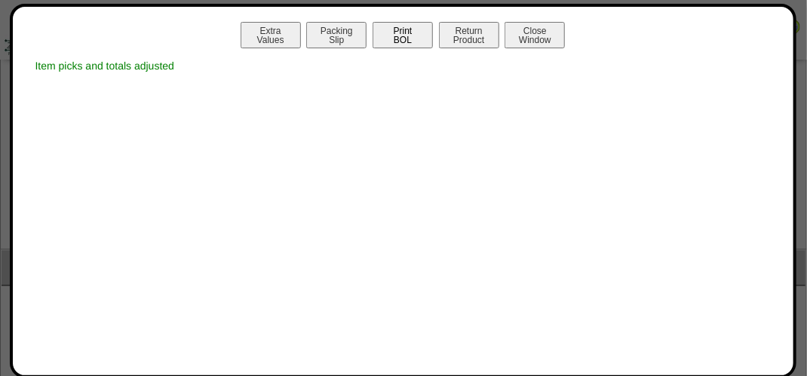
click at [410, 29] on button "Print BOL" at bounding box center [403, 35] width 60 height 26
